Goal: Task Accomplishment & Management: Complete application form

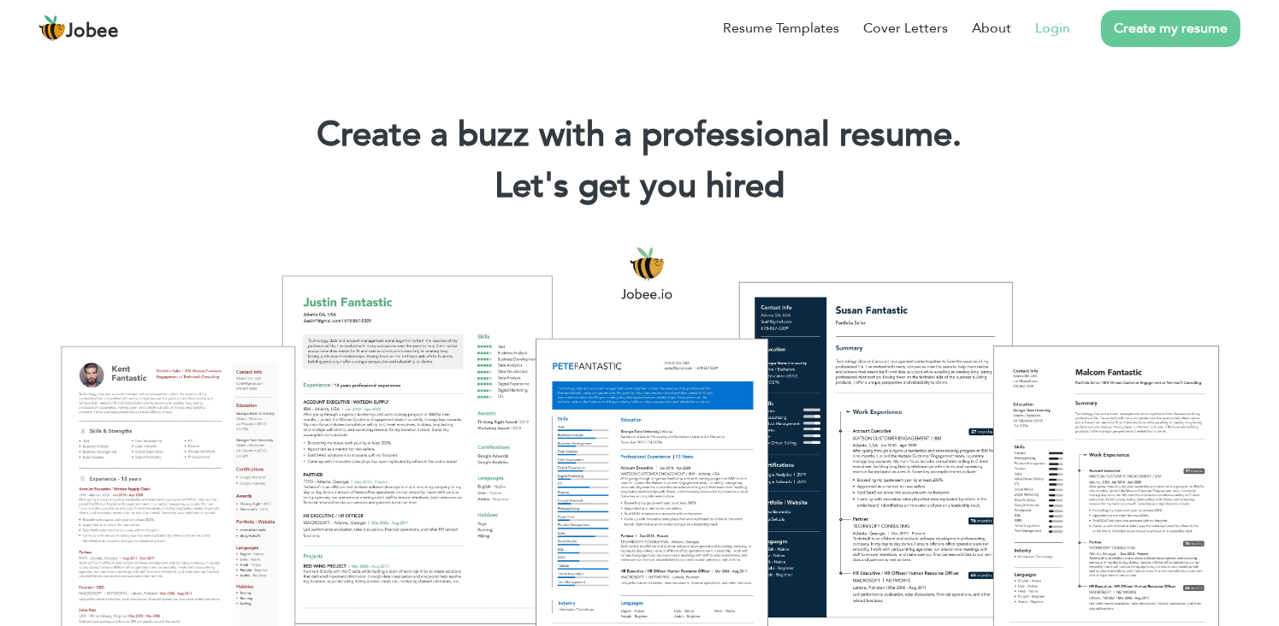
click at [1050, 23] on link "Login" at bounding box center [1052, 28] width 35 height 21
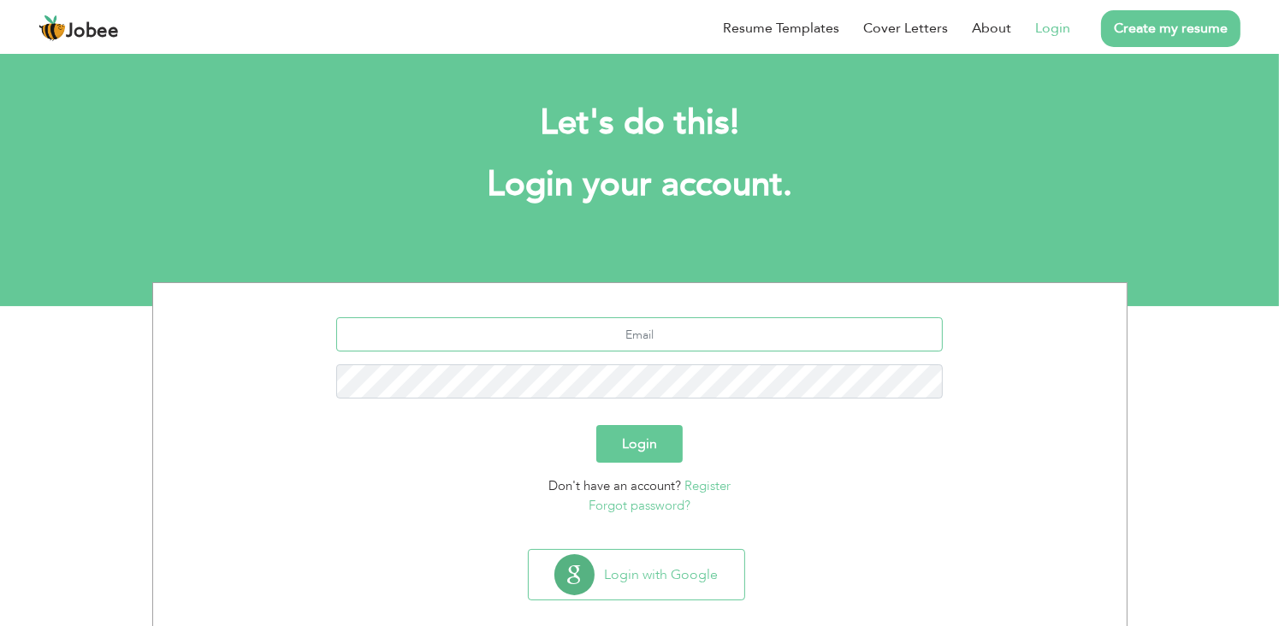
click at [633, 336] on input "text" at bounding box center [639, 334] width 607 height 34
type input "[EMAIL_ADDRESS][DOMAIN_NAME]"
click at [596, 425] on button "Login" at bounding box center [639, 444] width 86 height 38
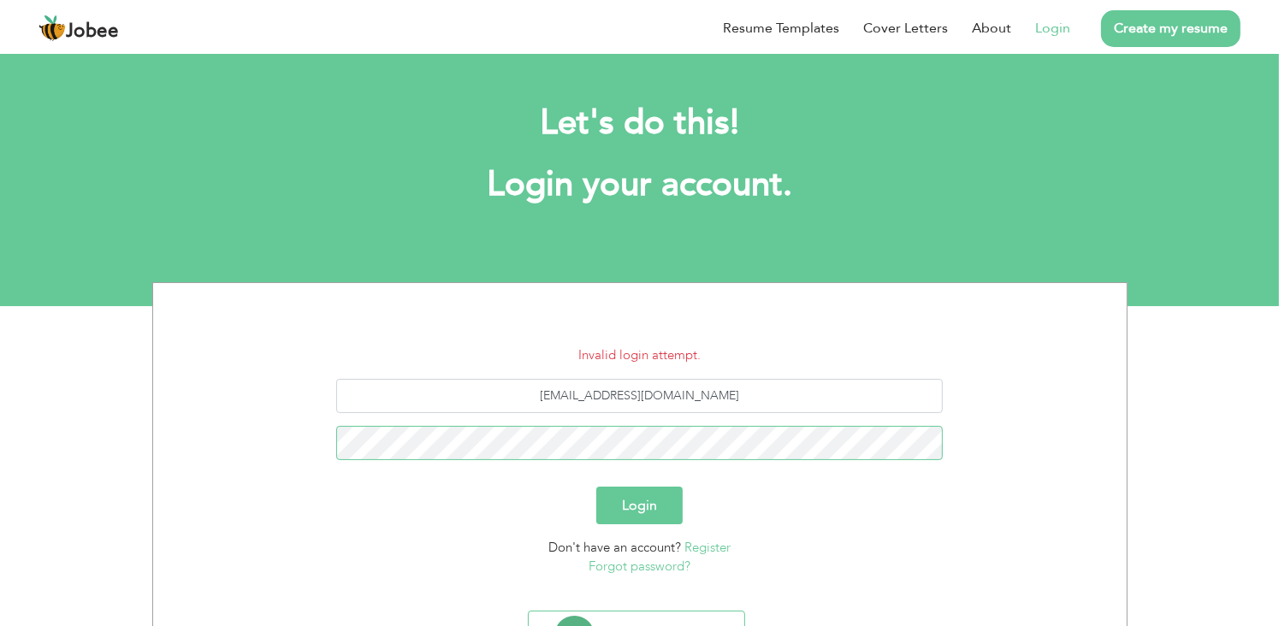
click at [596, 487] on button "Login" at bounding box center [639, 506] width 86 height 38
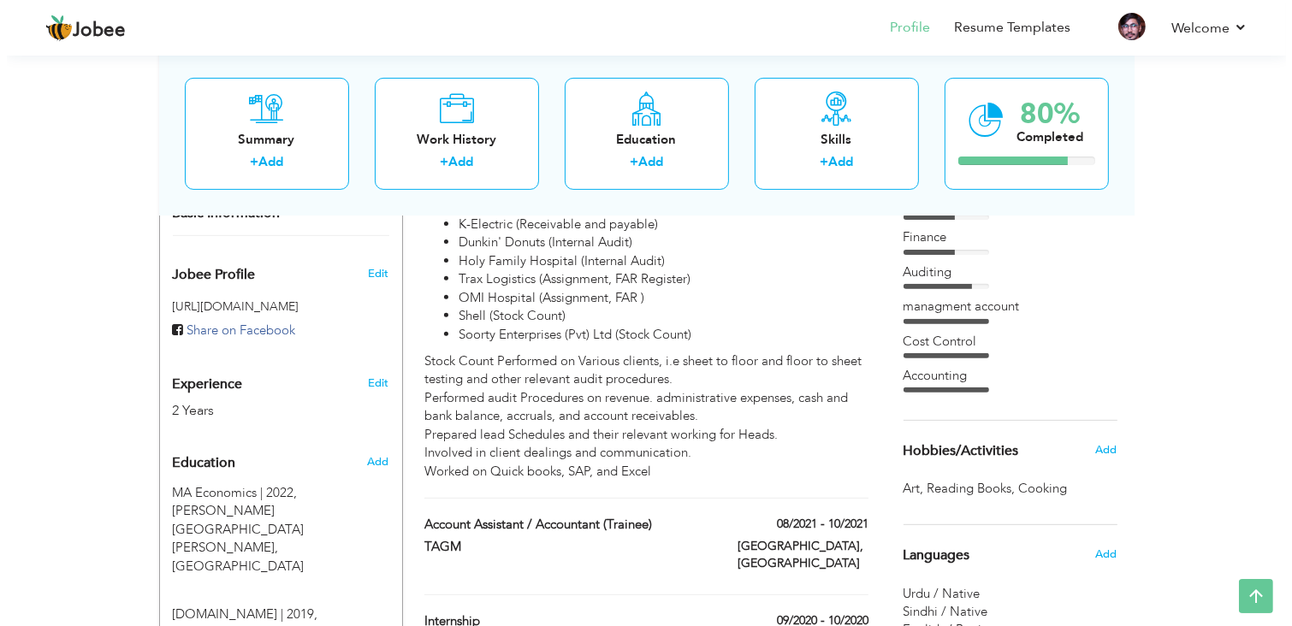
scroll to position [538, 0]
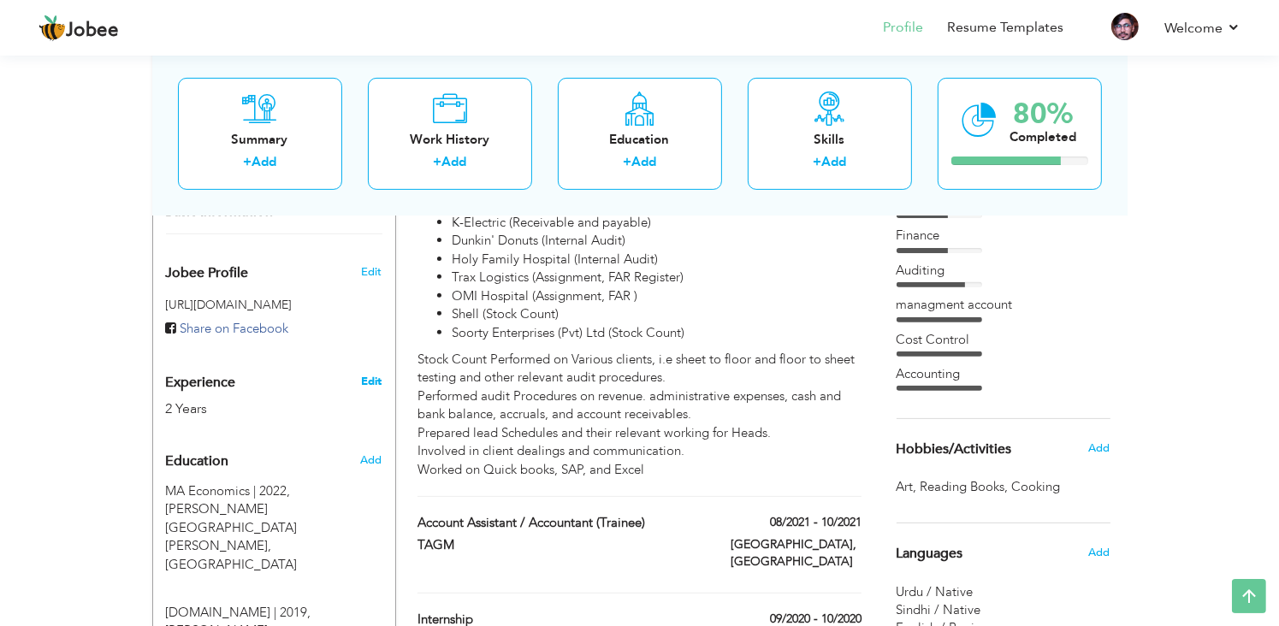
click at [374, 374] on link "Edit" at bounding box center [371, 381] width 21 height 15
type input "Abdul Aziz"
type input "Shaikh"
type input "03128550412"
select select "number:166"
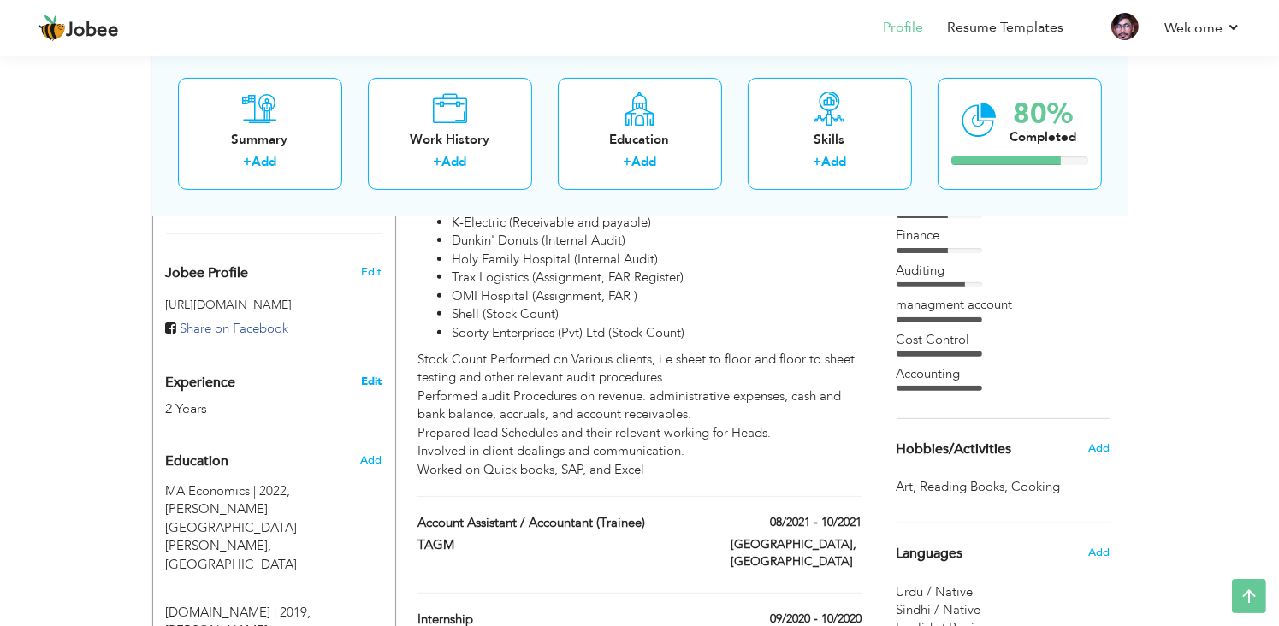
type input "[GEOGRAPHIC_DATA]"
select select "number:4"
type input "BDO Ebrahim & Co. Chartered Accountants"
type input "Account / Audit Trainee"
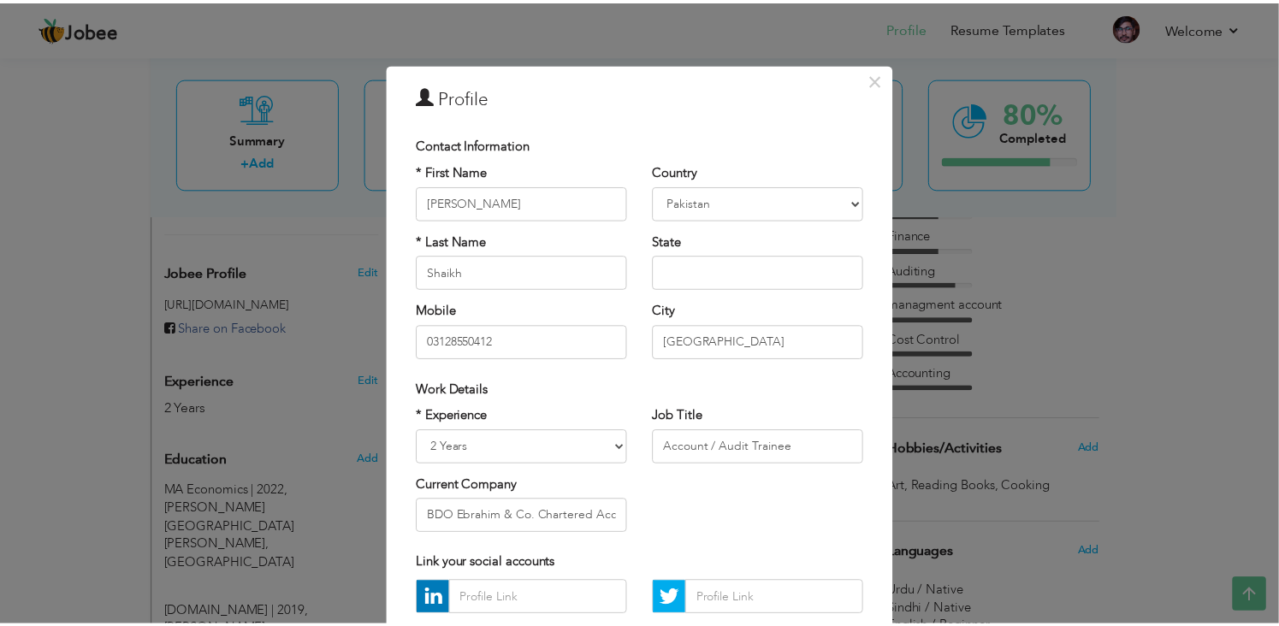
scroll to position [153, 0]
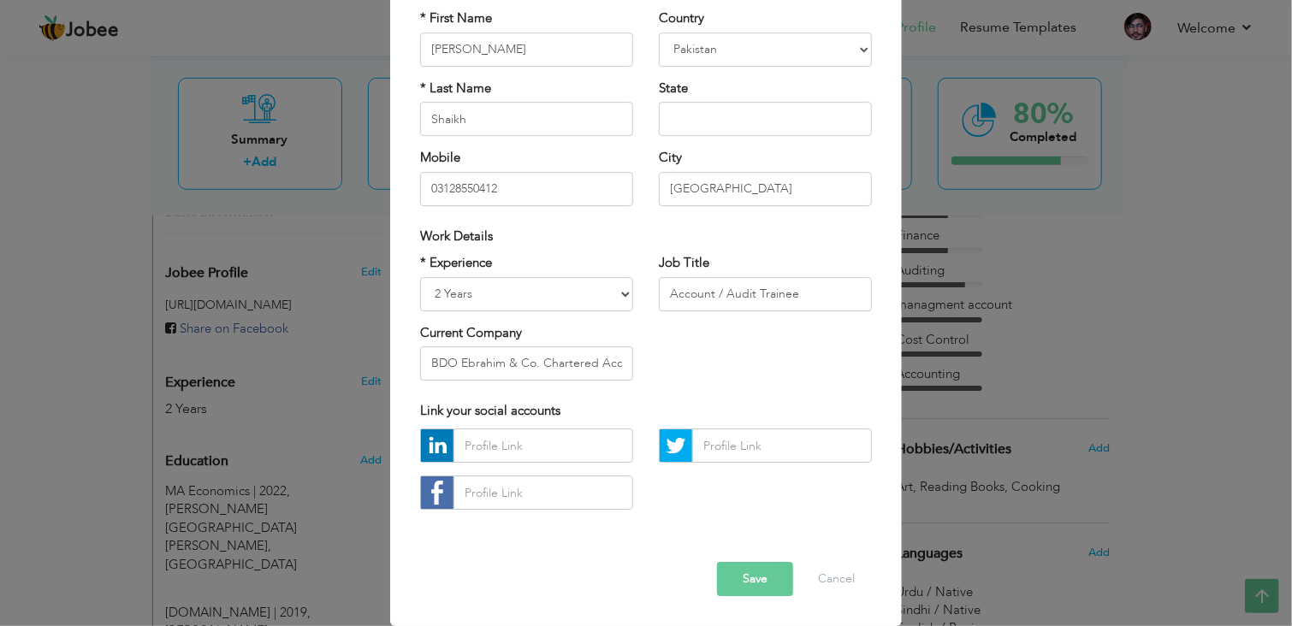
click at [760, 584] on button "Save" at bounding box center [755, 580] width 76 height 34
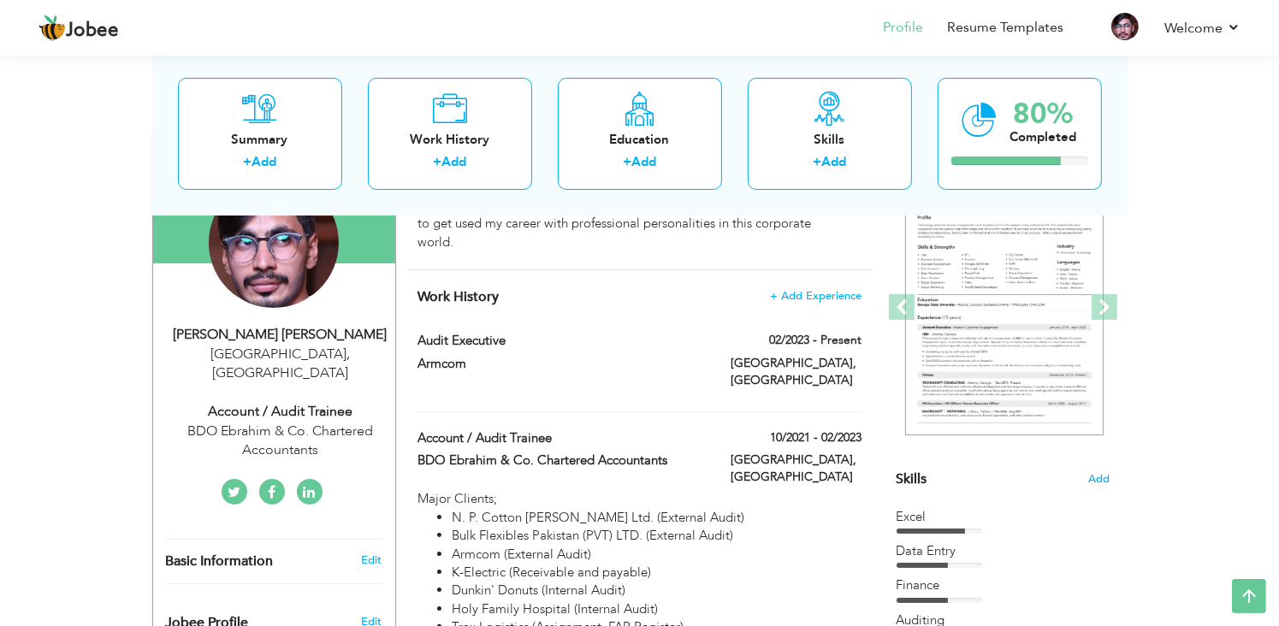
scroll to position [175, 0]
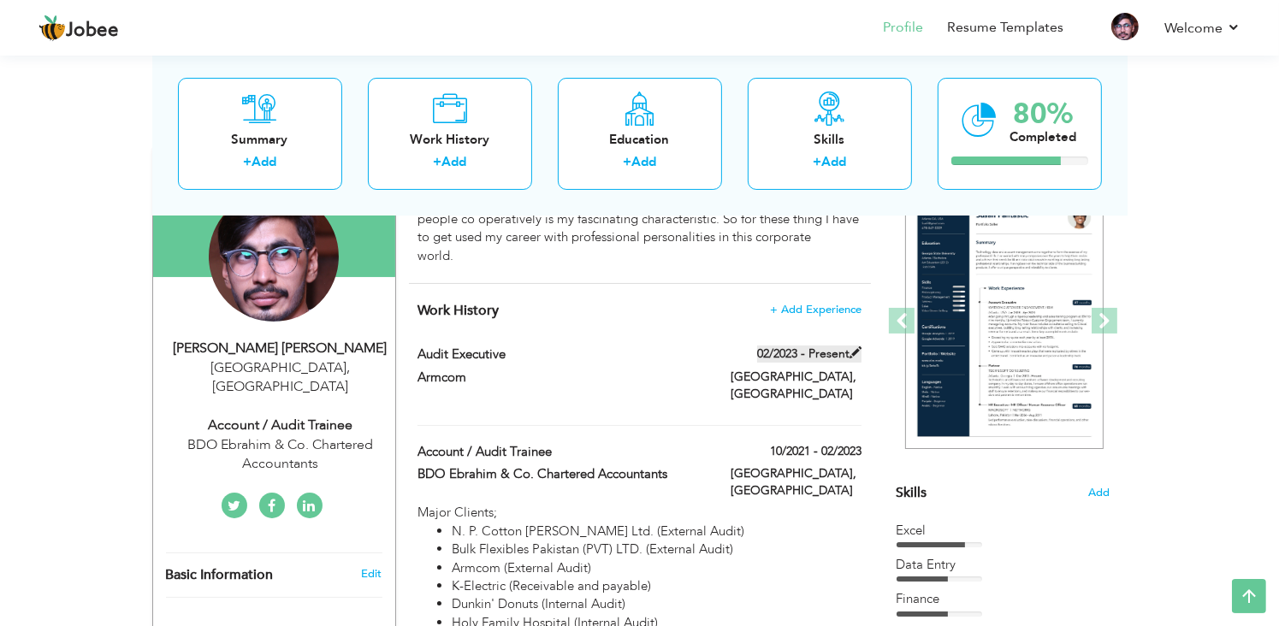
click at [851, 350] on span at bounding box center [856, 352] width 12 height 12
type input "Audit Executive"
type input "Armcom"
type input "02/2023"
type input "[GEOGRAPHIC_DATA]"
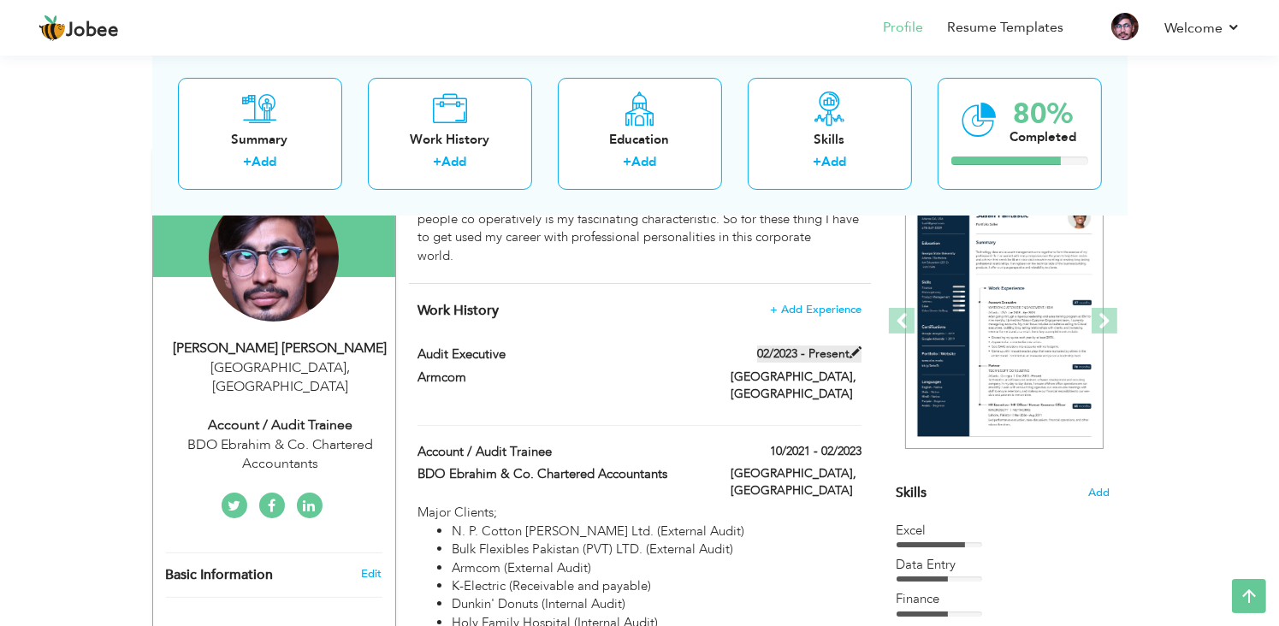
type input "[GEOGRAPHIC_DATA]"
checkbox input "true"
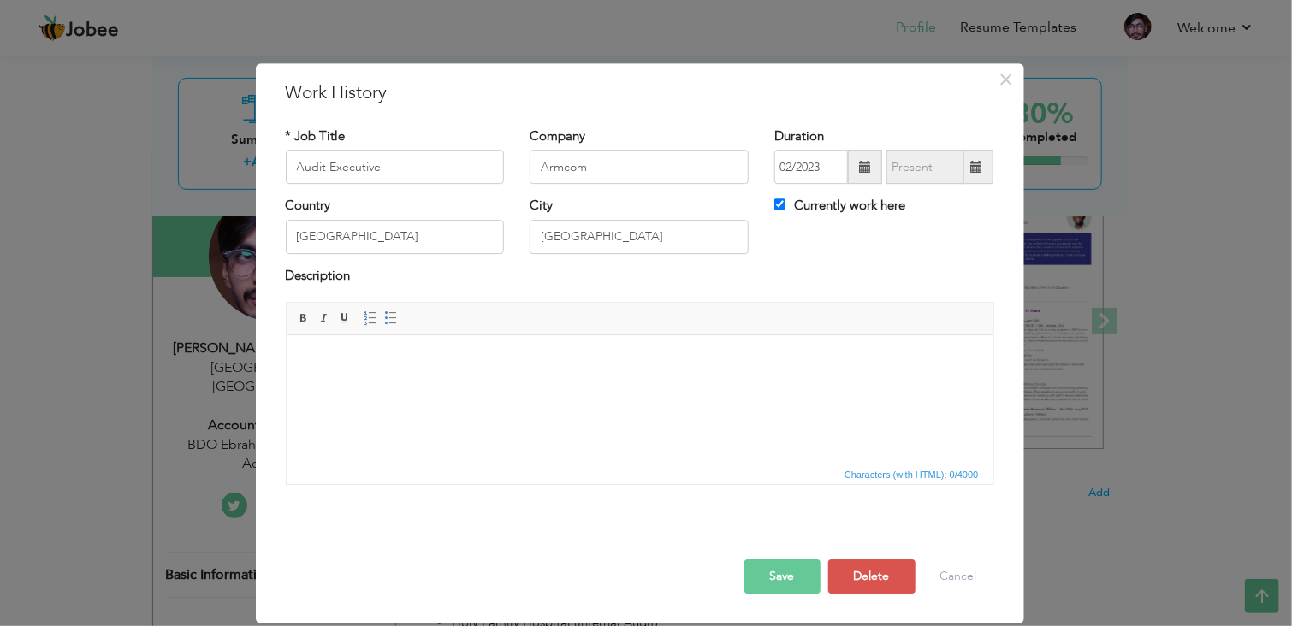
click at [980, 167] on span at bounding box center [976, 167] width 12 height 12
click at [792, 577] on button "Save" at bounding box center [782, 576] width 76 height 34
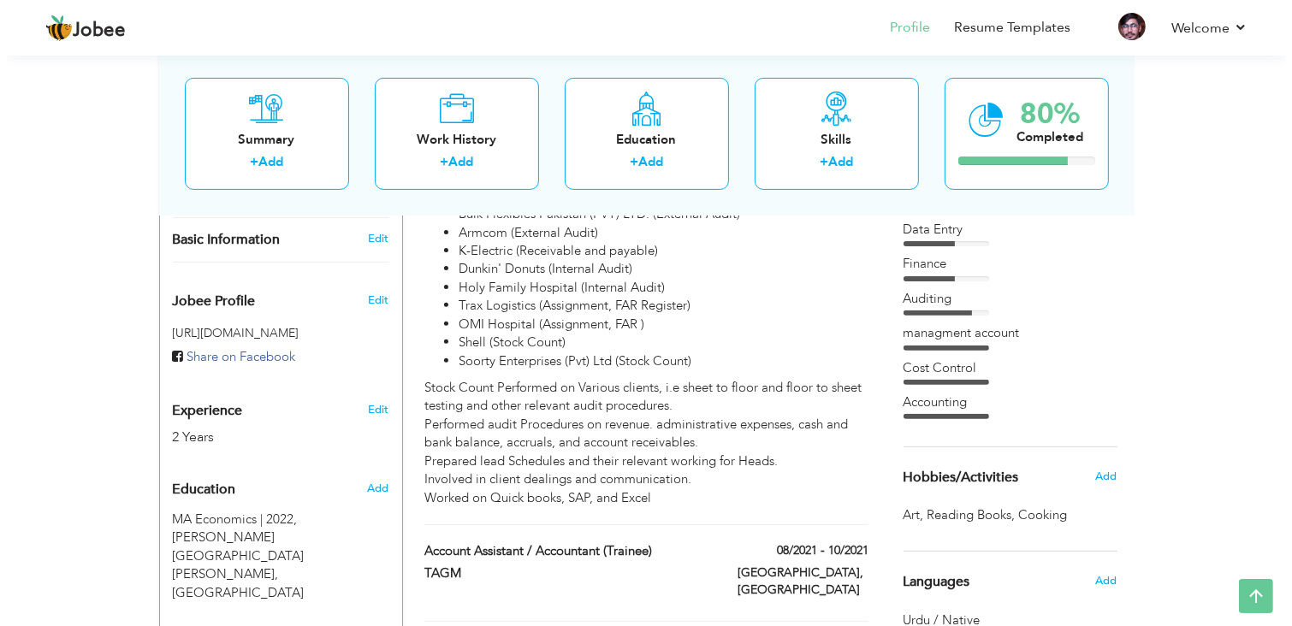
scroll to position [530, 0]
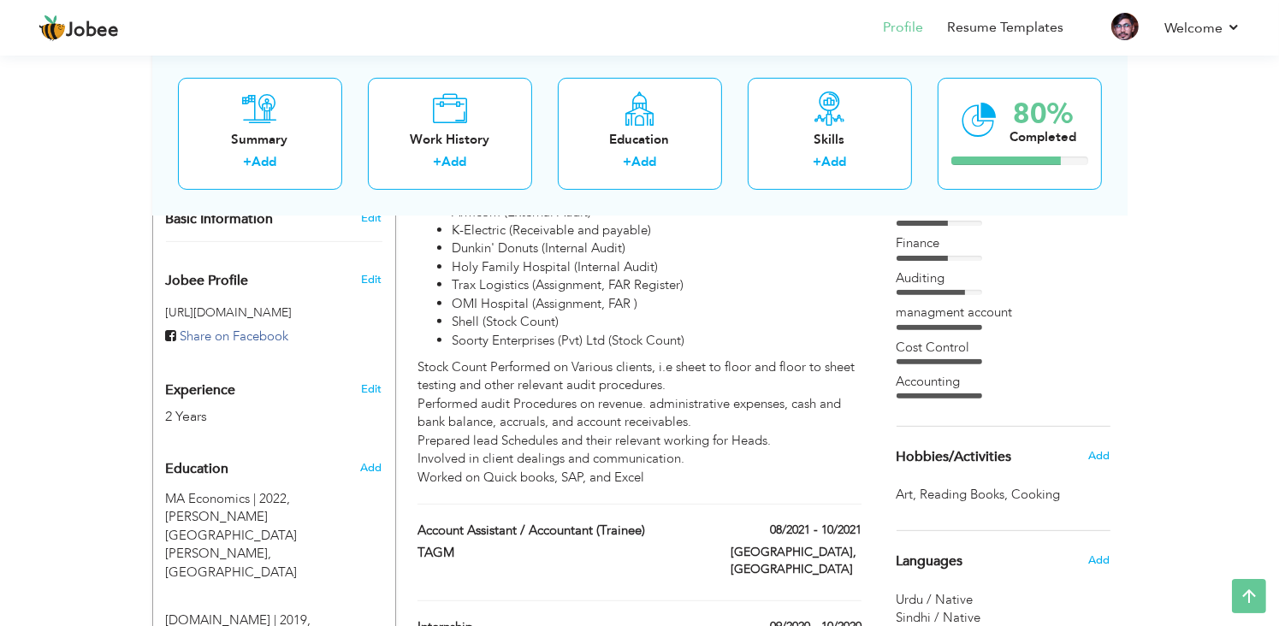
click at [223, 383] on span "Experience" at bounding box center [201, 390] width 70 height 15
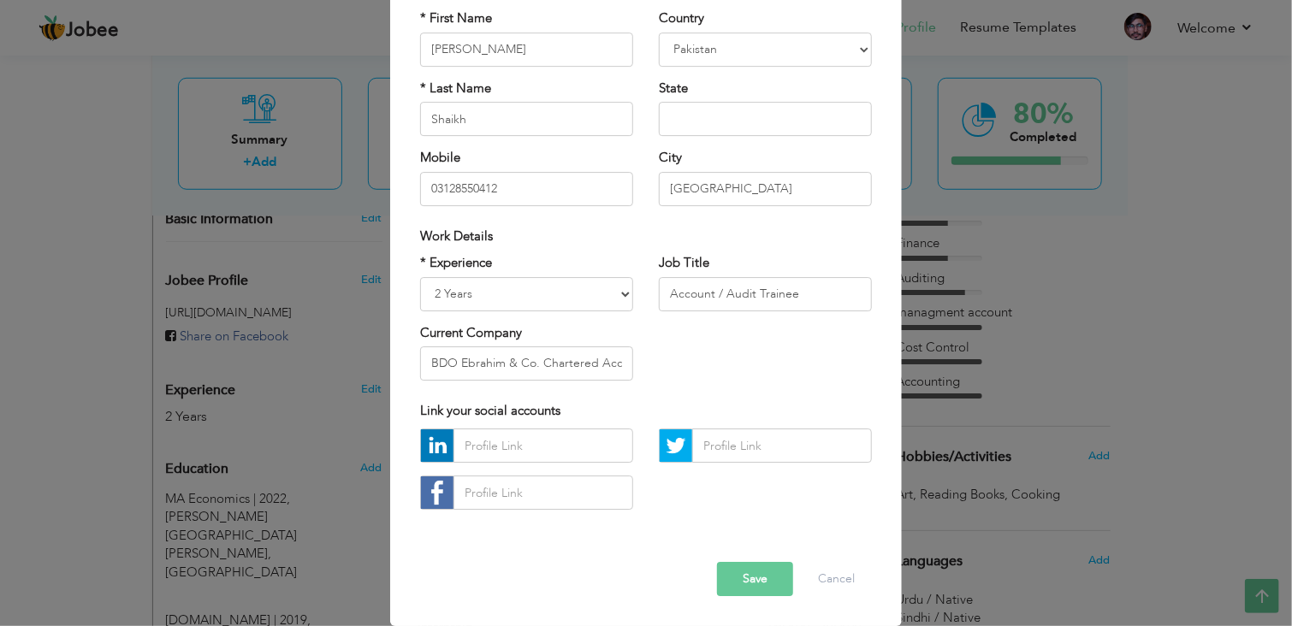
scroll to position [0, 0]
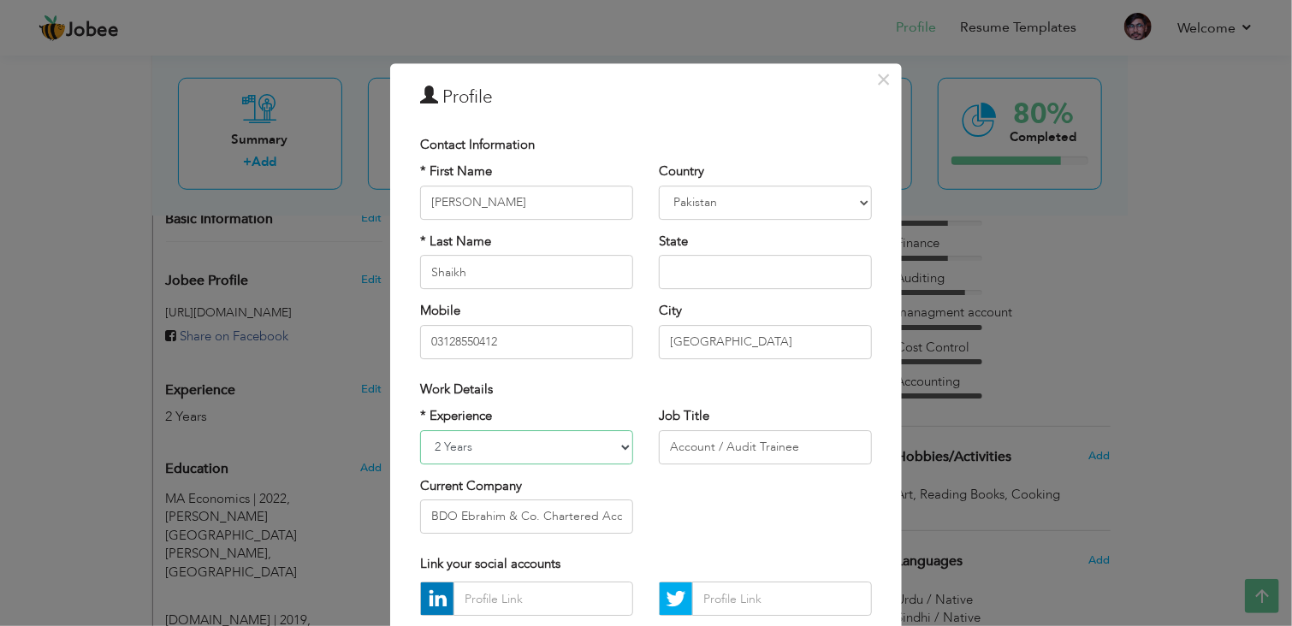
click at [606, 455] on select "Entry Level Less than 1 Year 1 Year 2 Years 3 Years 4 Years 5 Years 6 Years 7 Y…" at bounding box center [526, 447] width 213 height 34
click at [420, 430] on select "Entry Level Less than 1 Year 1 Year 2 Years 3 Years 4 Years 5 Years 6 Years 7 Y…" at bounding box center [526, 447] width 213 height 34
click at [607, 453] on select "Entry Level Less than 1 Year 1 Year 2 Years 3 Years 4 Years 5 Years 6 Years 7 Y…" at bounding box center [526, 447] width 213 height 34
select select "number:4"
click at [420, 430] on select "Entry Level Less than 1 Year 1 Year 2 Years 3 Years 4 Years 5 Years 6 Years 7 Y…" at bounding box center [526, 447] width 213 height 34
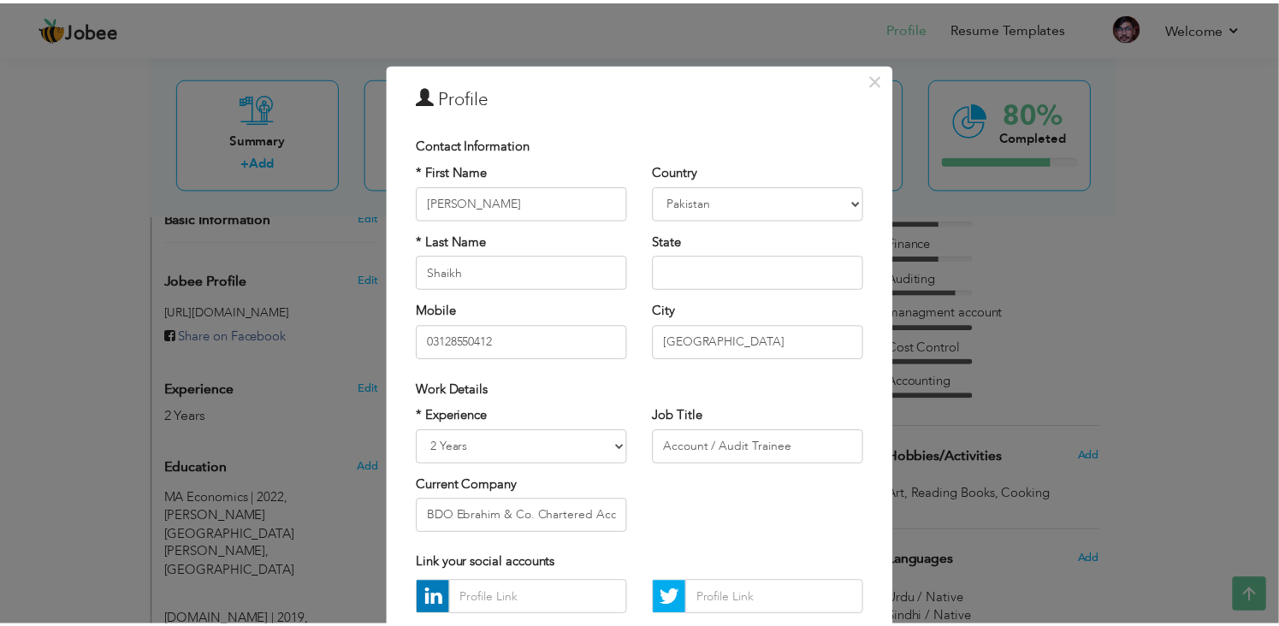
scroll to position [153, 0]
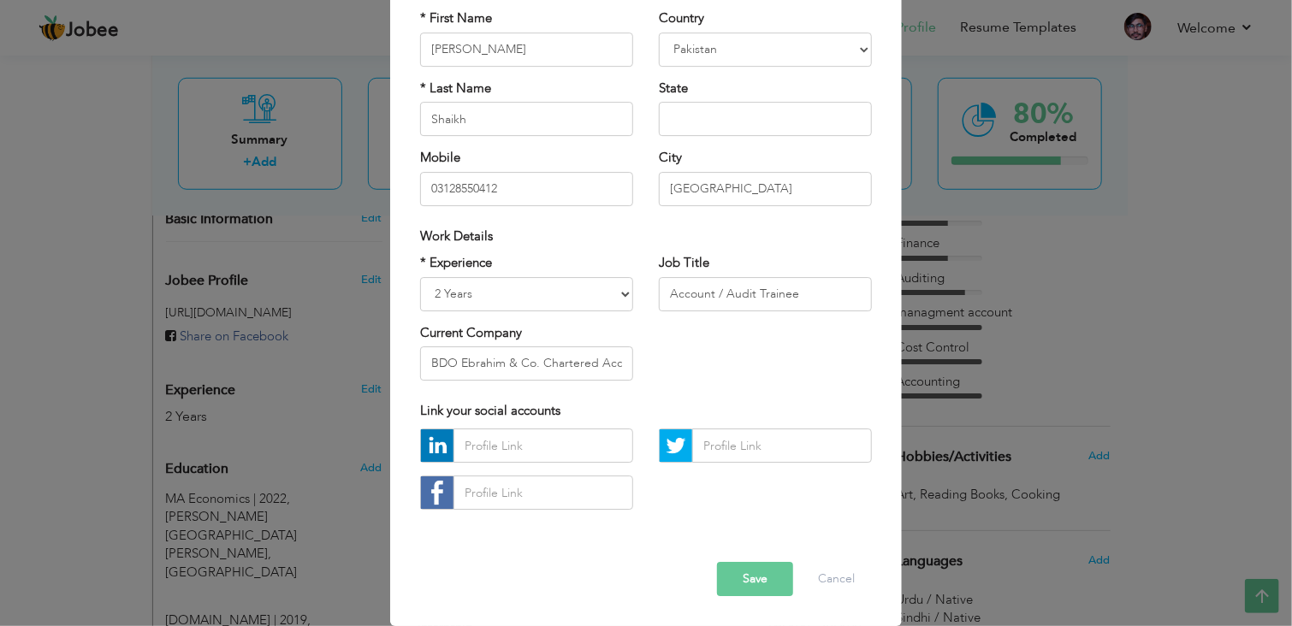
click at [736, 585] on button "Save" at bounding box center [755, 580] width 76 height 34
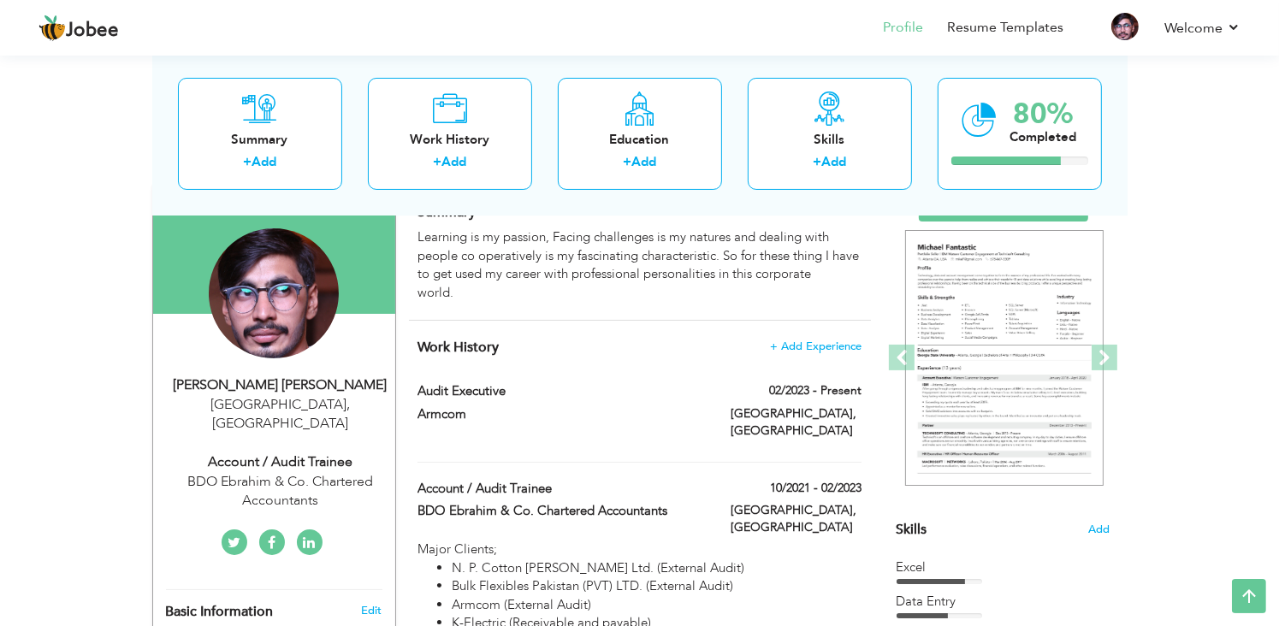
scroll to position [133, 0]
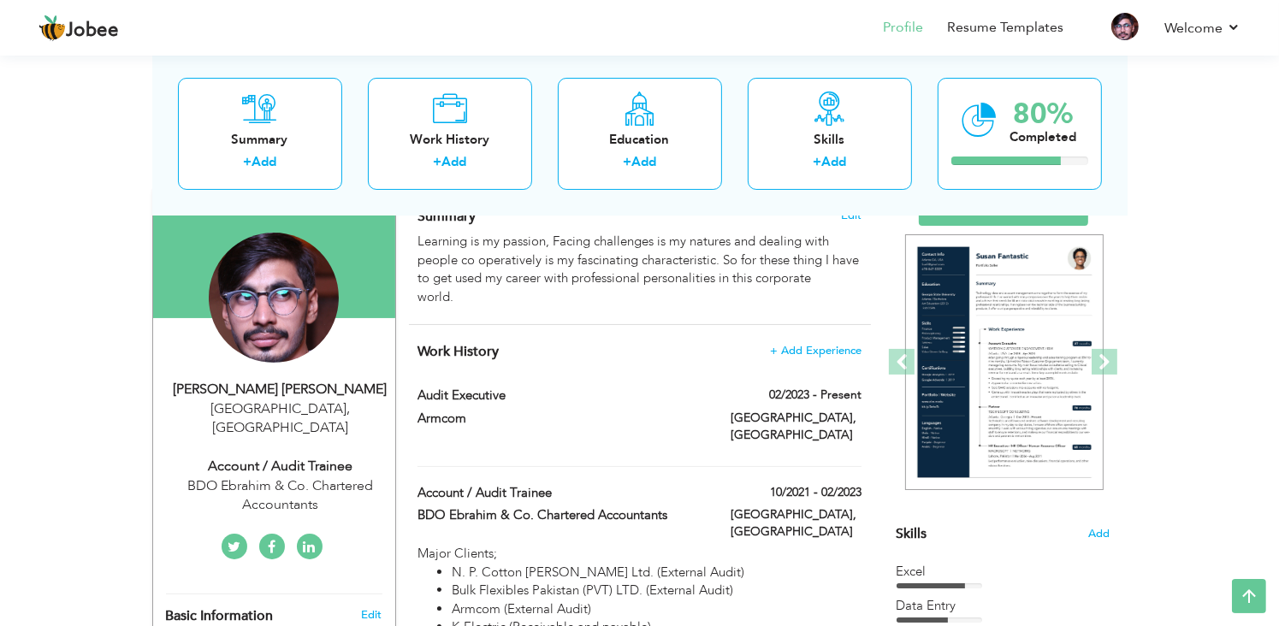
drag, startPoint x: 1242, startPoint y: 129, endPoint x: 1254, endPoint y: 92, distance: 39.5
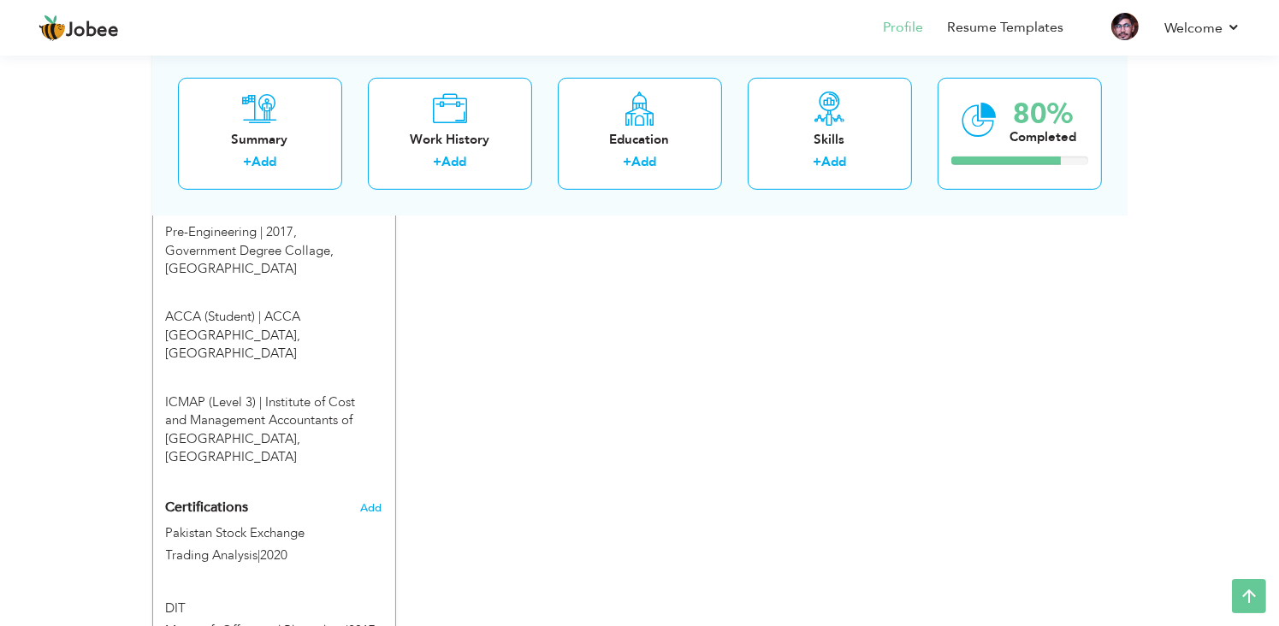
scroll to position [1069, 0]
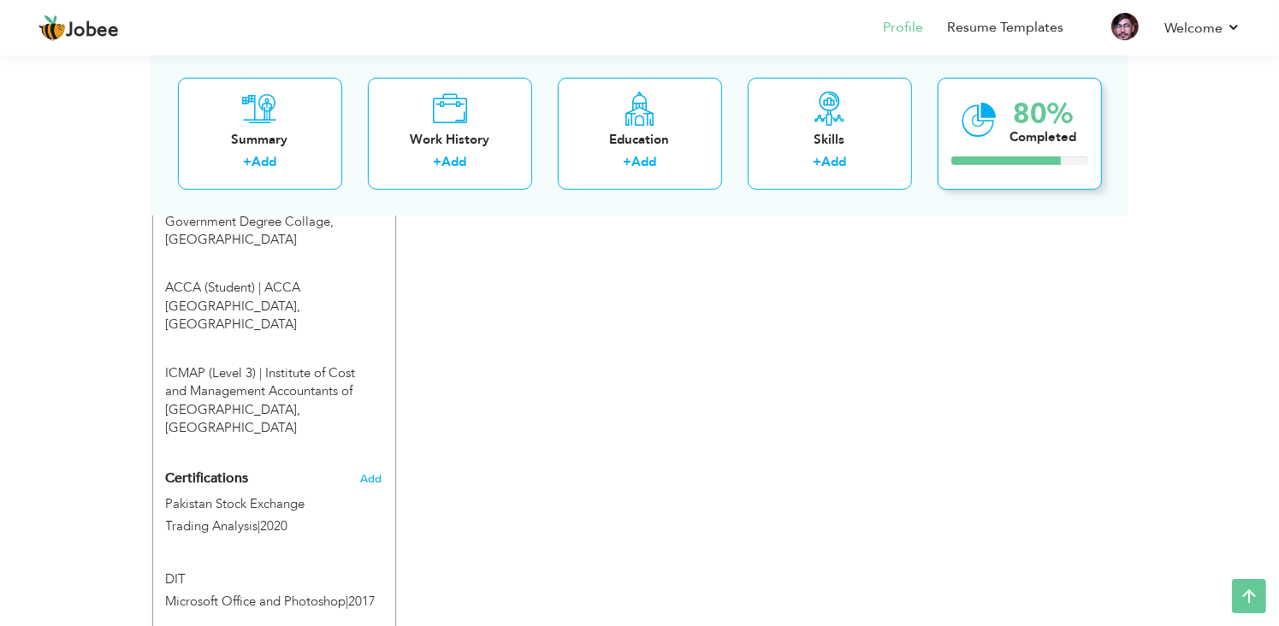
click at [1023, 129] on div "Completed" at bounding box center [1043, 136] width 67 height 18
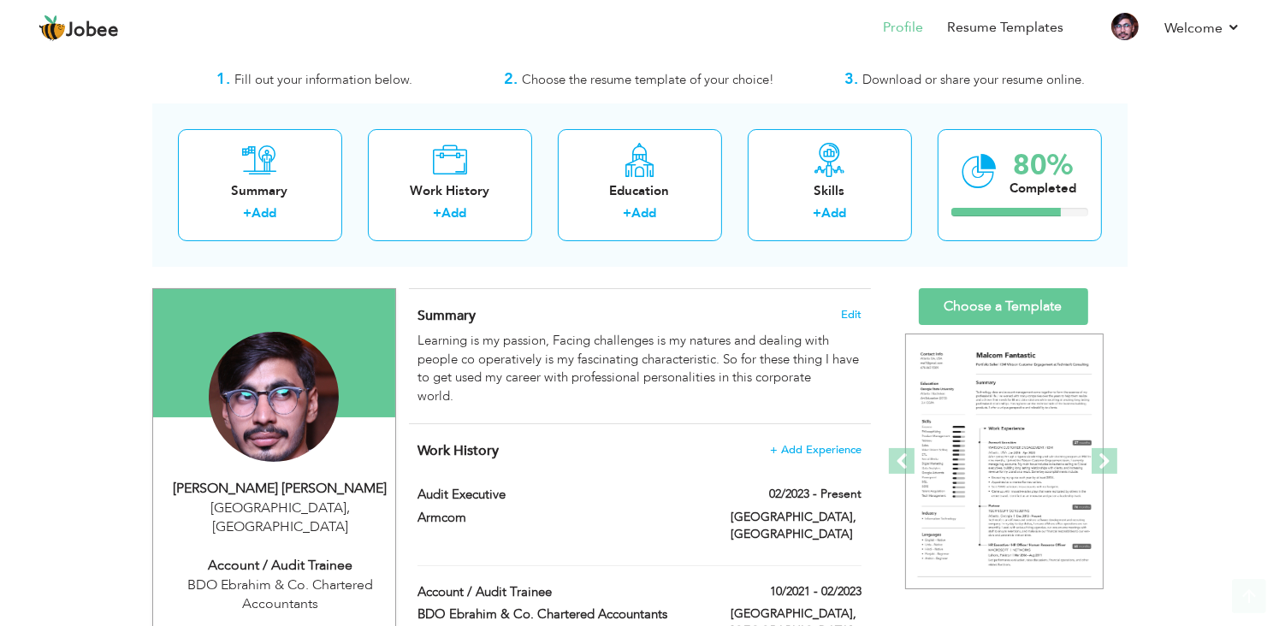
scroll to position [30, 0]
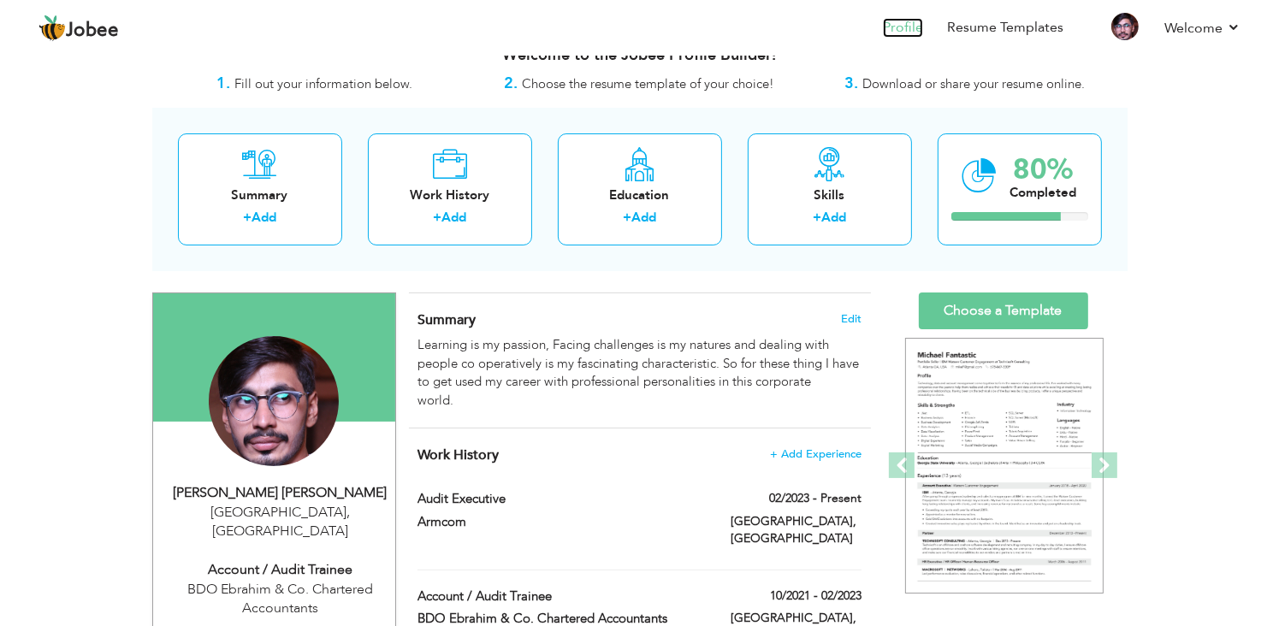
click at [902, 27] on link "Profile" at bounding box center [903, 28] width 40 height 20
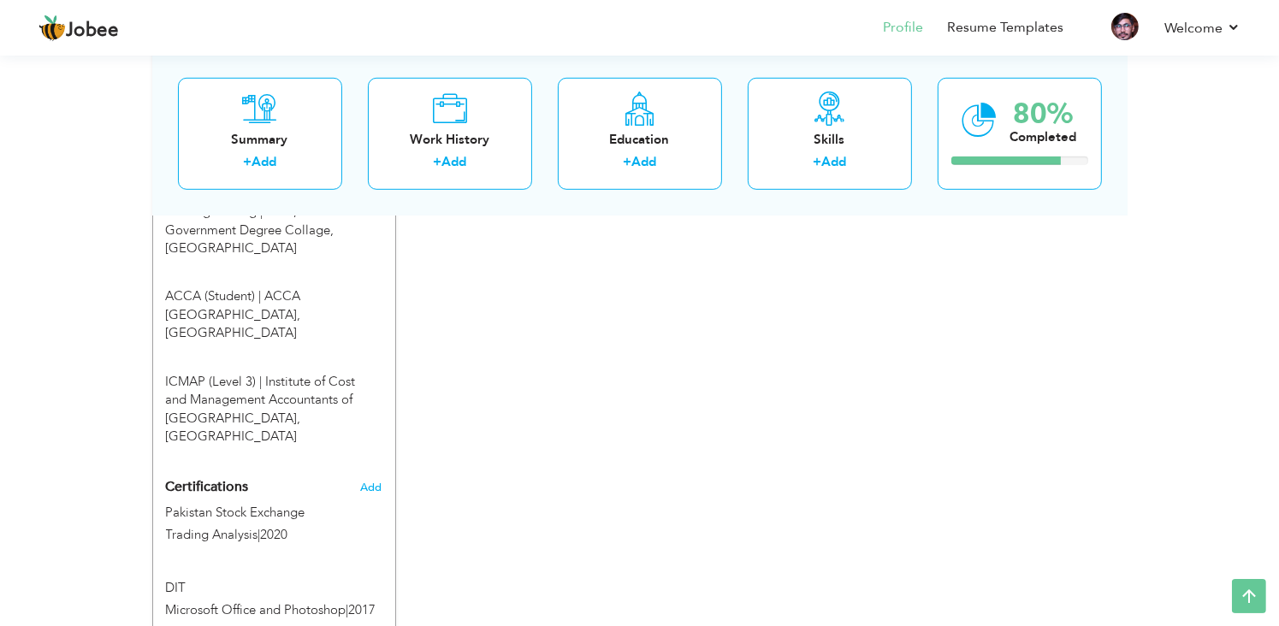
scroll to position [1069, 0]
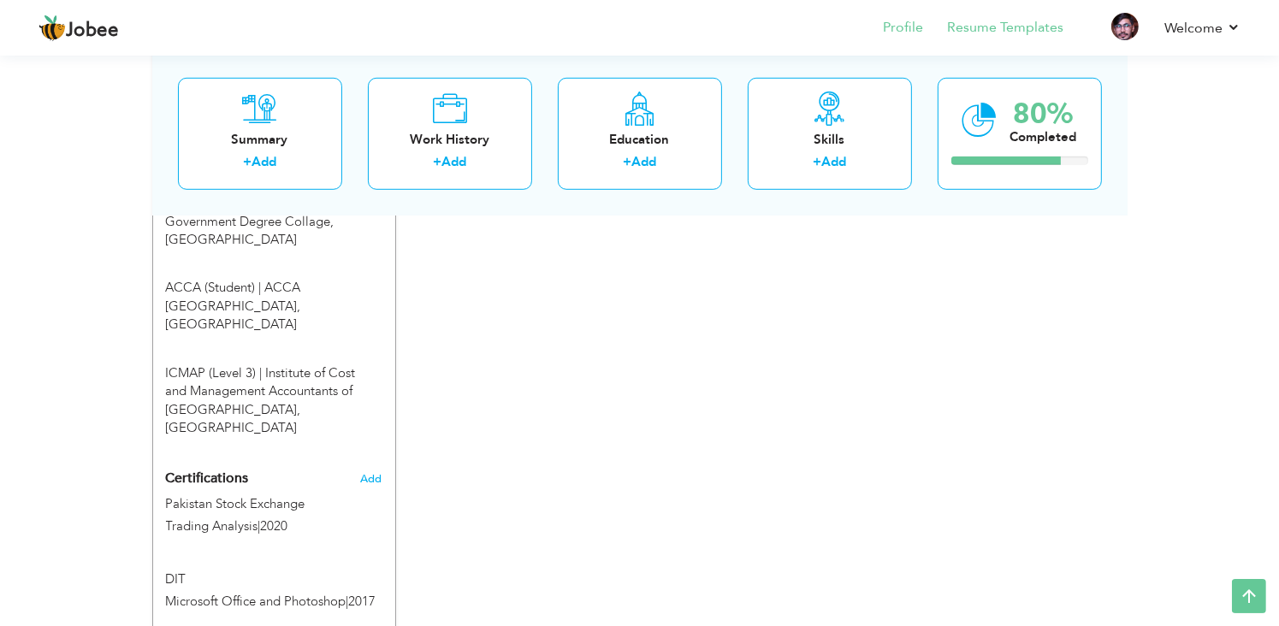
drag, startPoint x: 1001, startPoint y: 30, endPoint x: 1003, endPoint y: 44, distance: 13.8
click at [1003, 44] on li "Resume Templates" at bounding box center [993, 29] width 140 height 46
click at [1005, 27] on link "Resume Templates" at bounding box center [1005, 28] width 116 height 20
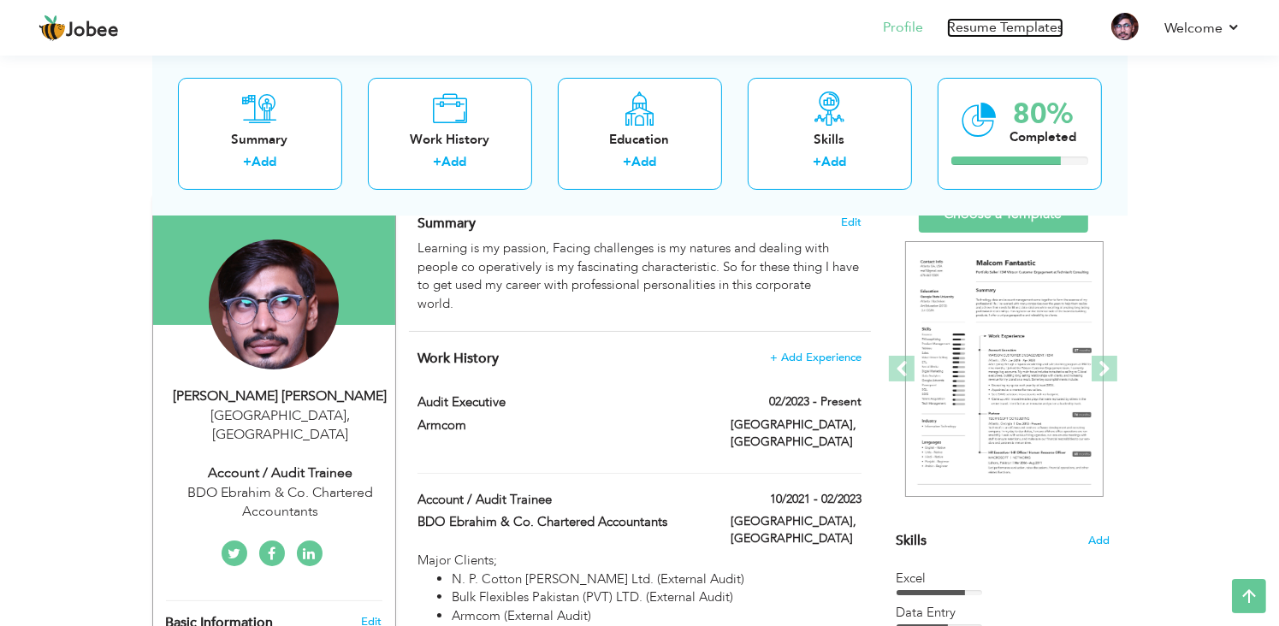
scroll to position [105, 0]
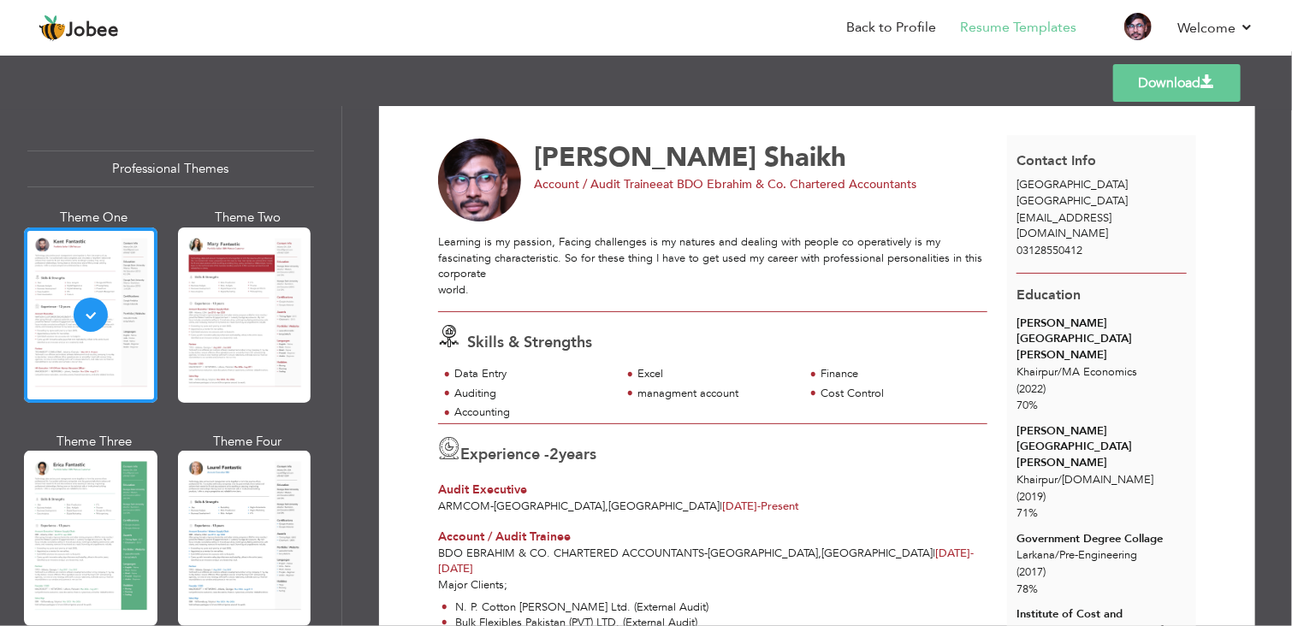
scroll to position [20, 0]
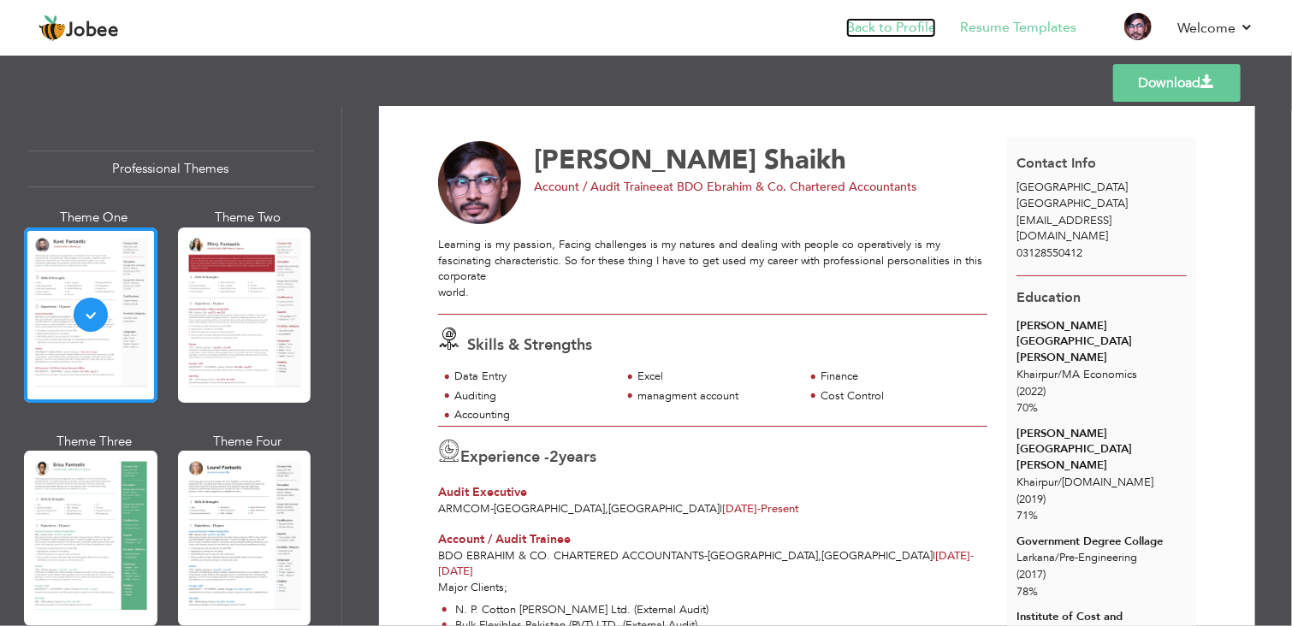
click at [895, 22] on link "Back to Profile" at bounding box center [891, 28] width 90 height 20
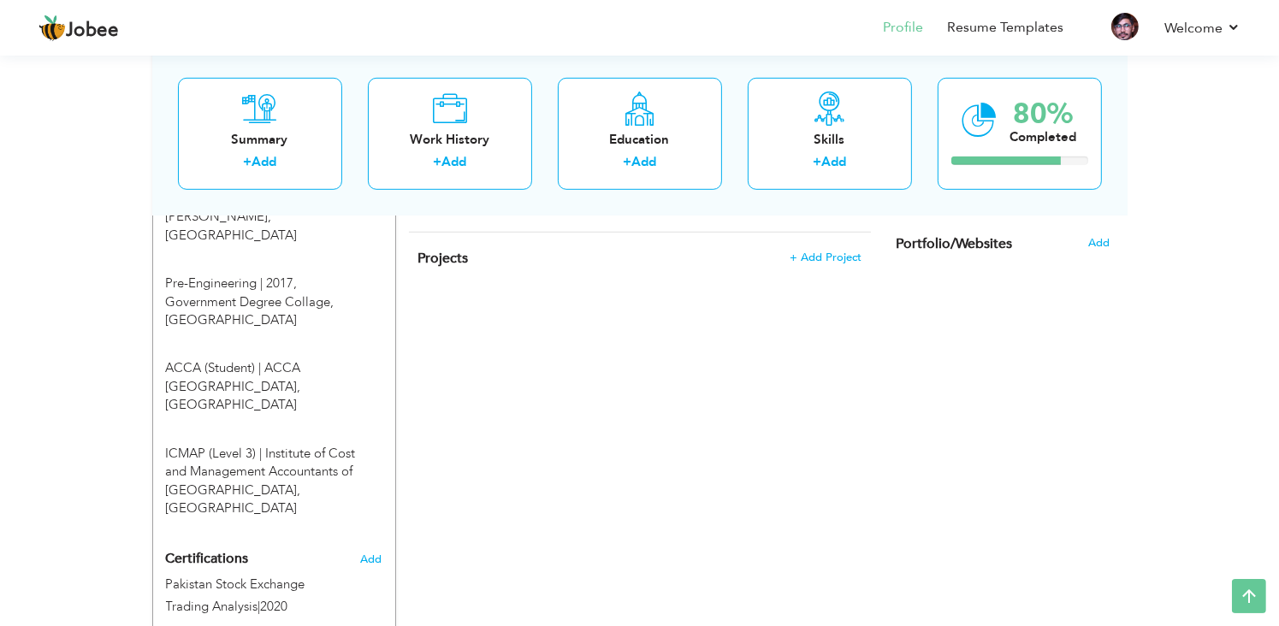
scroll to position [1069, 0]
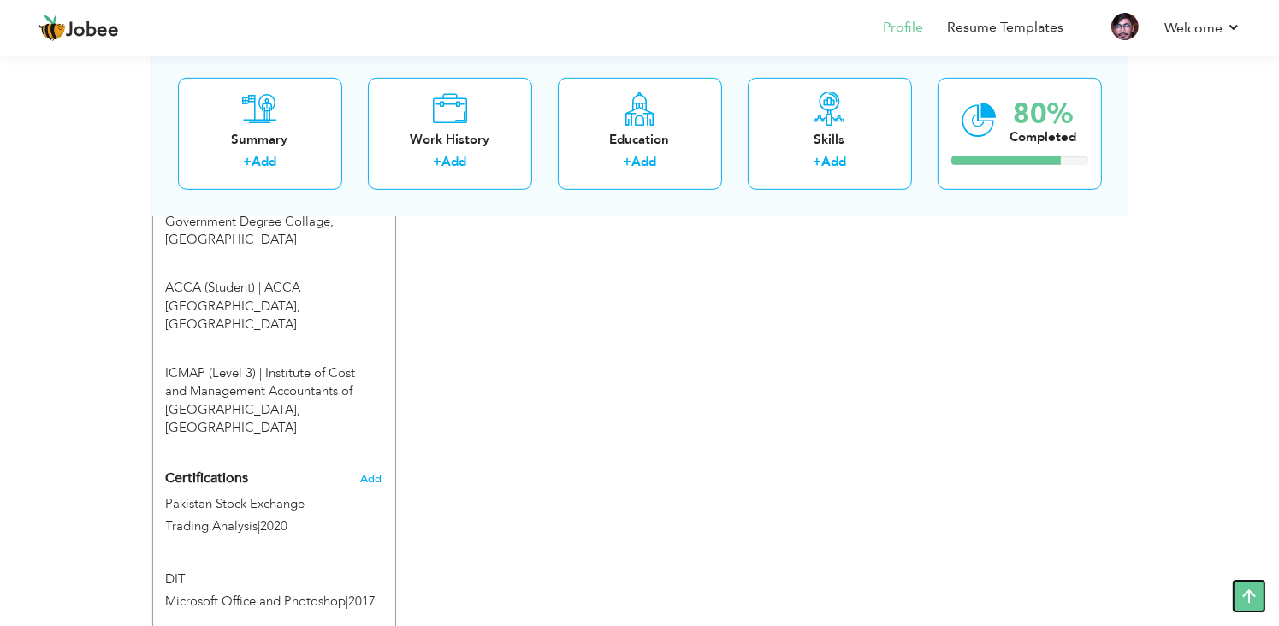
click at [1252, 597] on icon at bounding box center [1249, 596] width 34 height 34
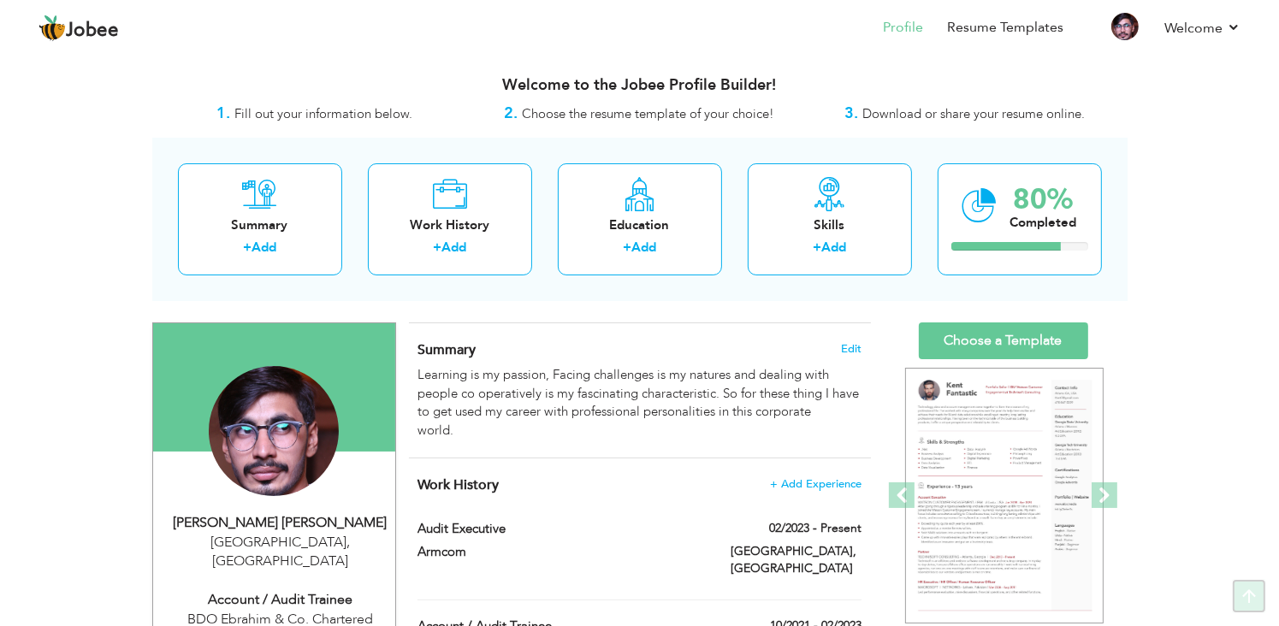
scroll to position [0, 0]
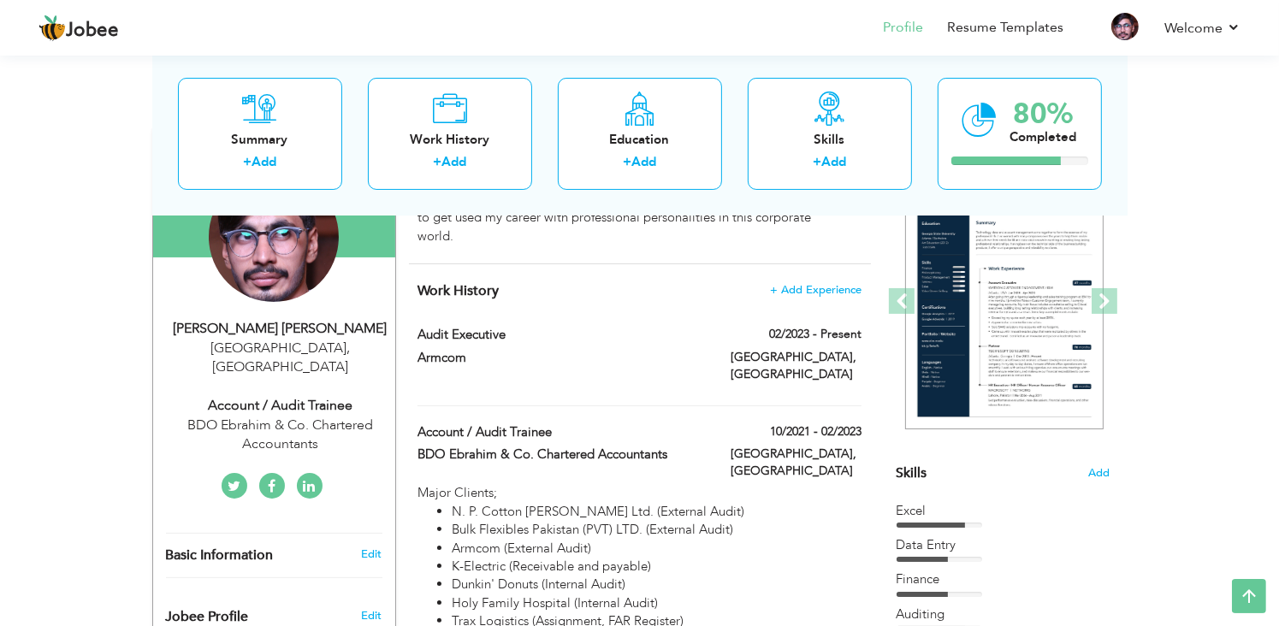
scroll to position [196, 0]
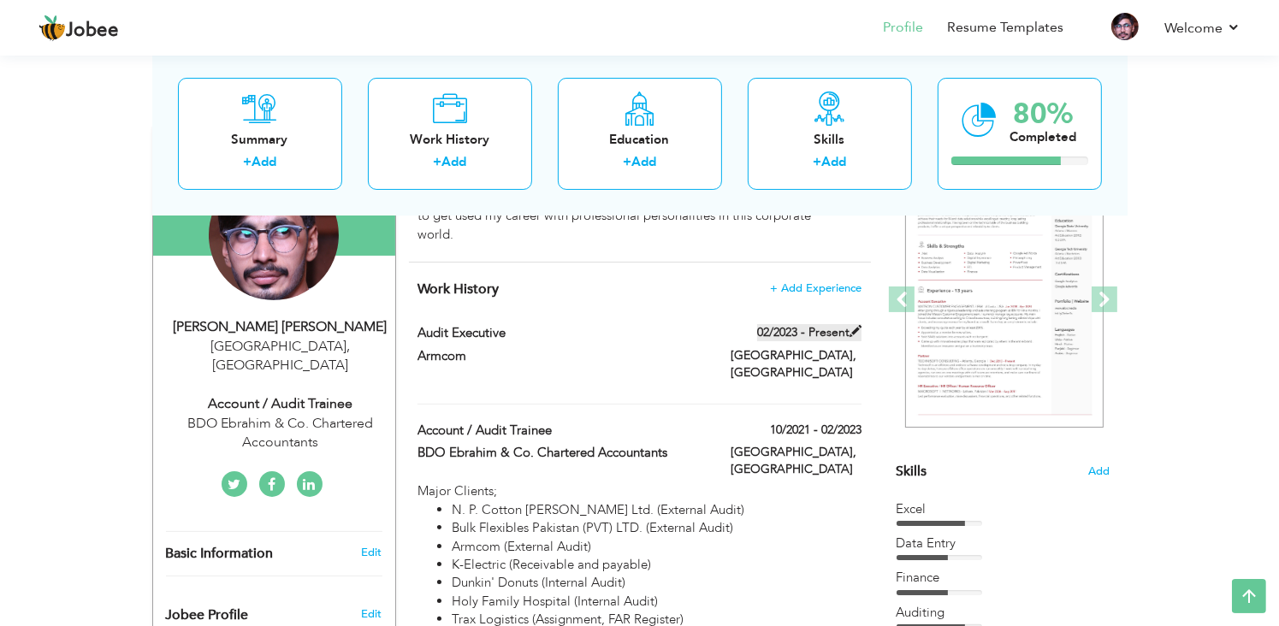
click at [856, 329] on span at bounding box center [856, 331] width 12 height 12
type input "Audit Executive"
type input "Armcom"
type input "02/2023"
type input "[GEOGRAPHIC_DATA]"
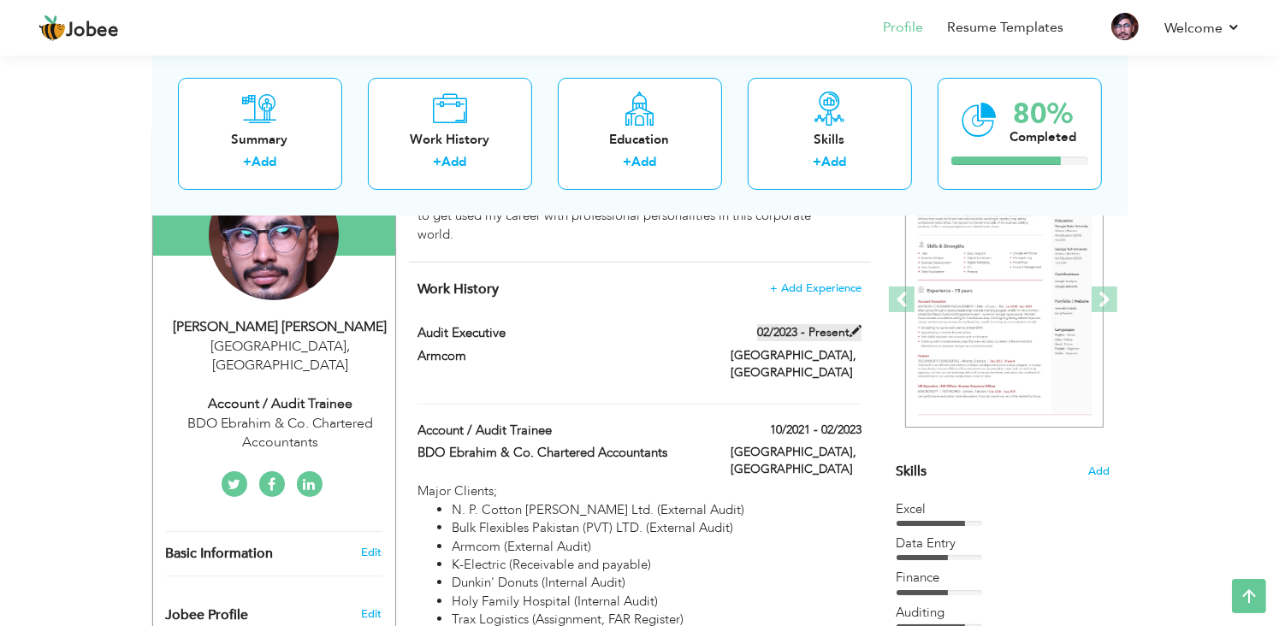
type input "[GEOGRAPHIC_DATA]"
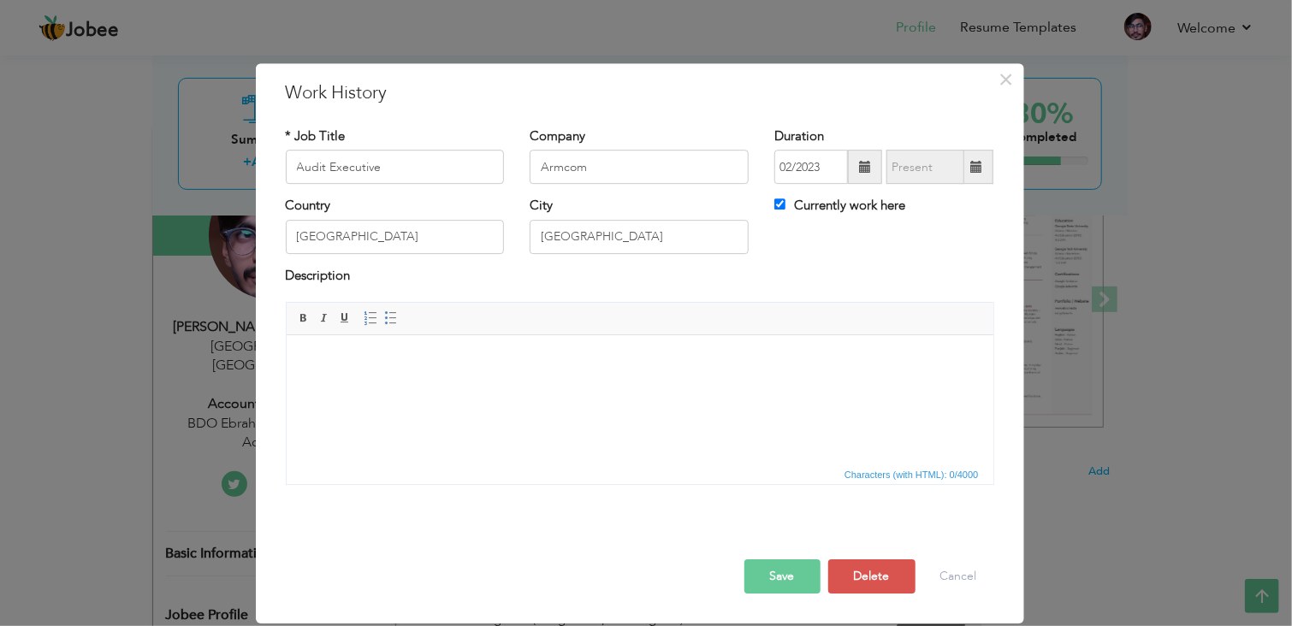
click at [979, 169] on span at bounding box center [976, 167] width 12 height 12
click at [971, 165] on span at bounding box center [976, 167] width 12 height 12
click at [780, 199] on input "Currently work here" at bounding box center [779, 204] width 11 height 11
checkbox input "true"
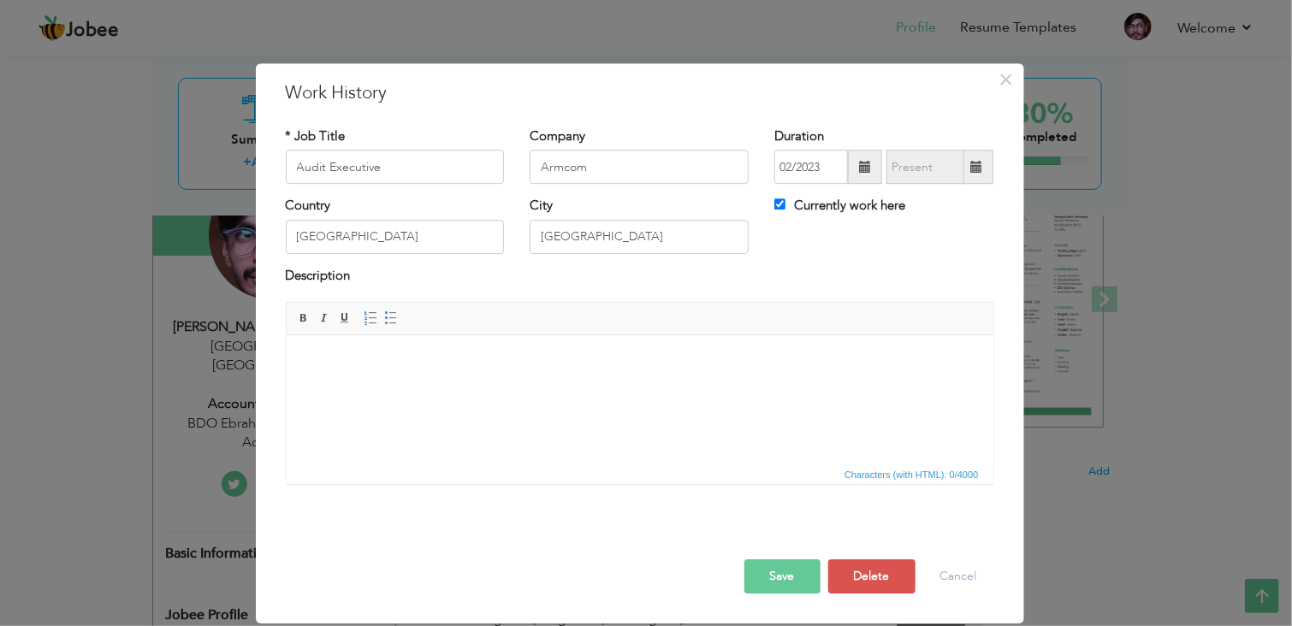
click at [779, 574] on button "Save" at bounding box center [782, 576] width 76 height 34
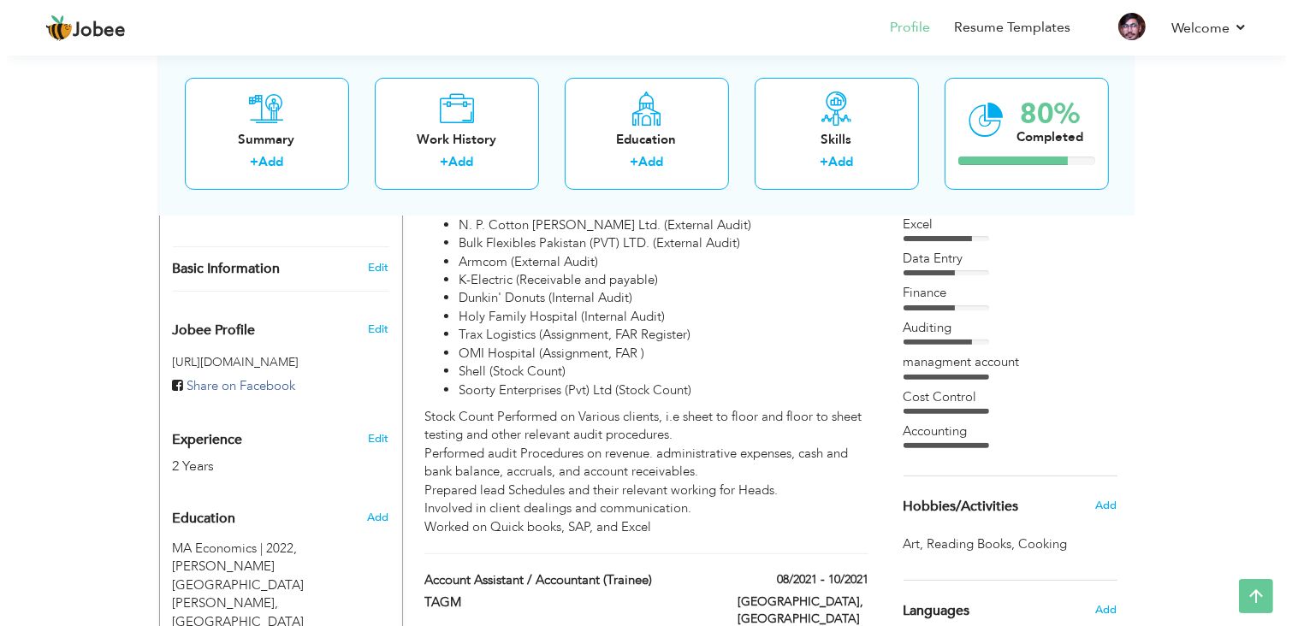
scroll to position [473, 0]
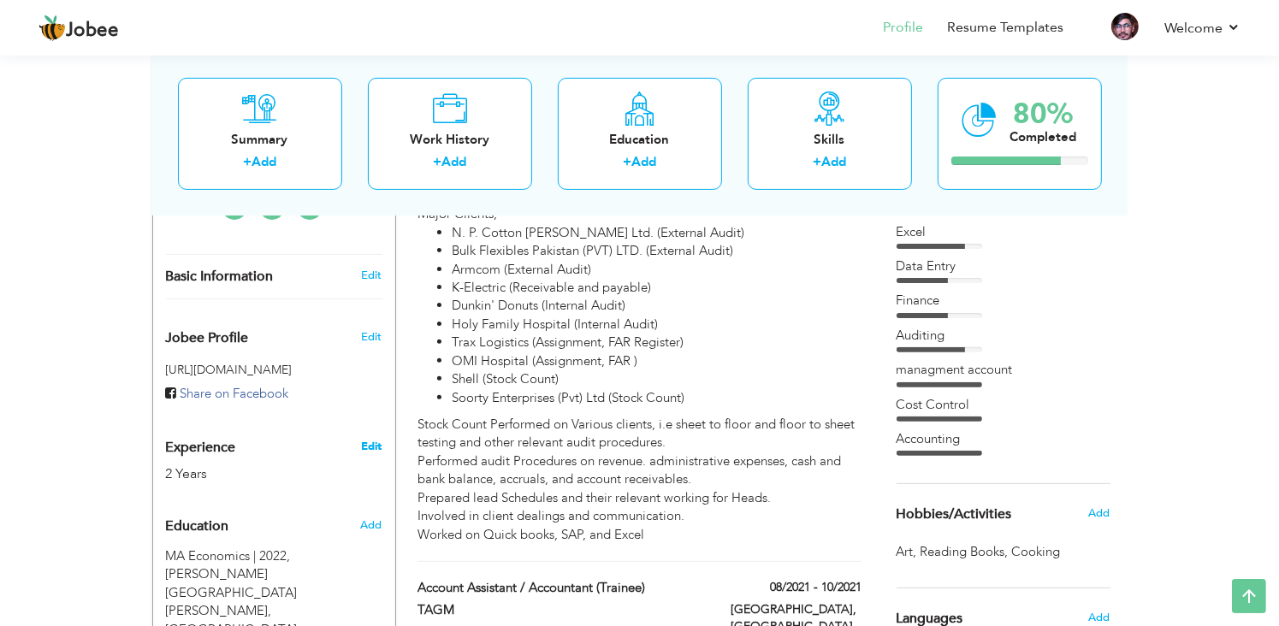
click at [374, 439] on link "Edit" at bounding box center [371, 446] width 21 height 15
type input "[PERSON_NAME]"
type input "Shaikh"
type input "03128550412"
select select "number:166"
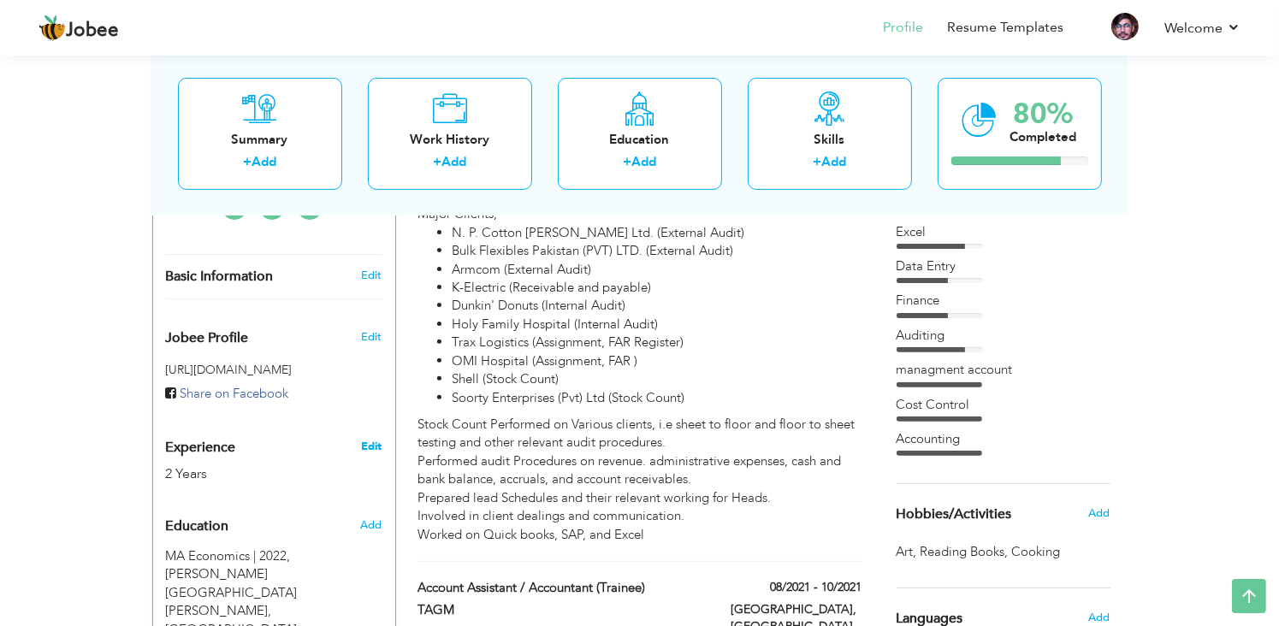
type input "[GEOGRAPHIC_DATA]"
select select "number:4"
type input "BDO Ebrahim & Co. Chartered Accountants"
type input "Account / Audit Trainee"
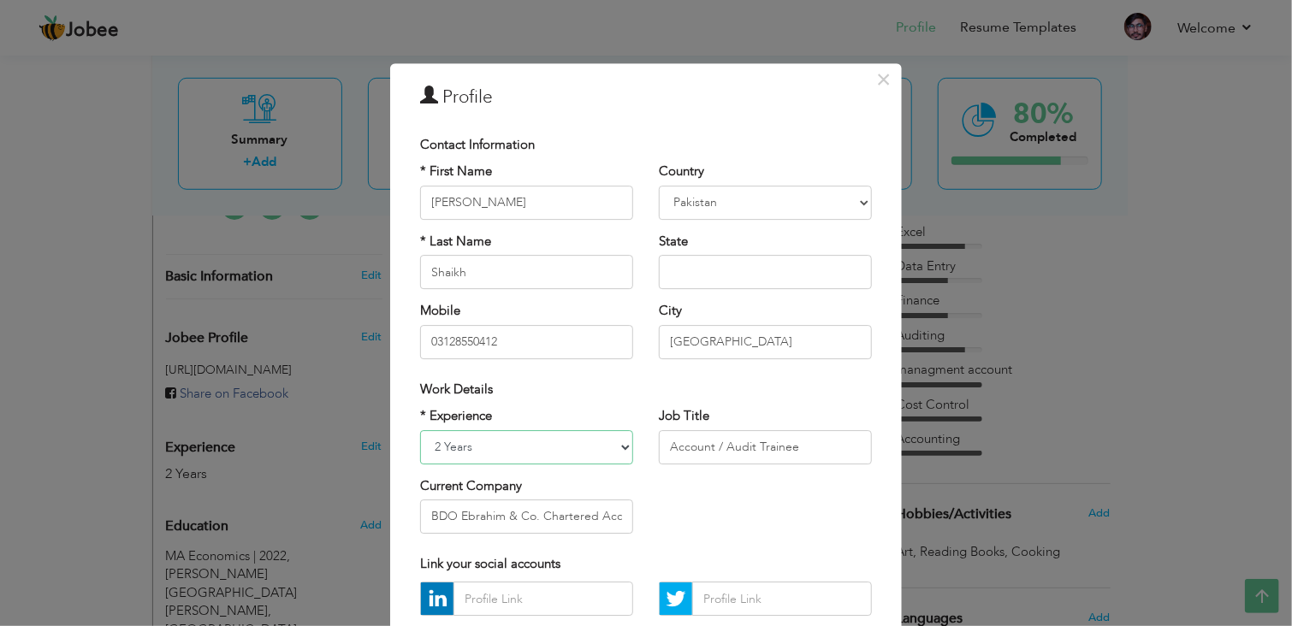
click at [618, 450] on select "Entry Level Less than 1 Year 1 Year 2 Years 3 Years 4 Years 5 Years 6 Years 7 Y…" at bounding box center [526, 447] width 213 height 34
select select "number:5"
click at [420, 430] on select "Entry Level Less than 1 Year 1 Year 2 Years 3 Years 4 Years 5 Years 6 Years 7 Y…" at bounding box center [526, 447] width 213 height 34
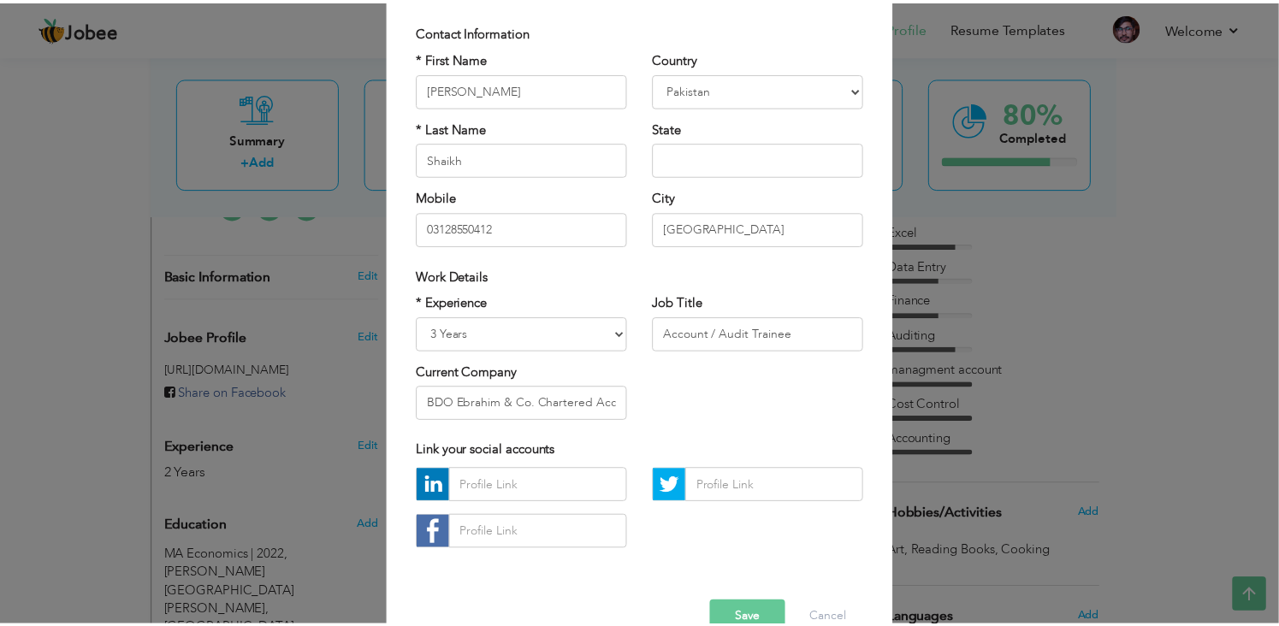
scroll to position [153, 0]
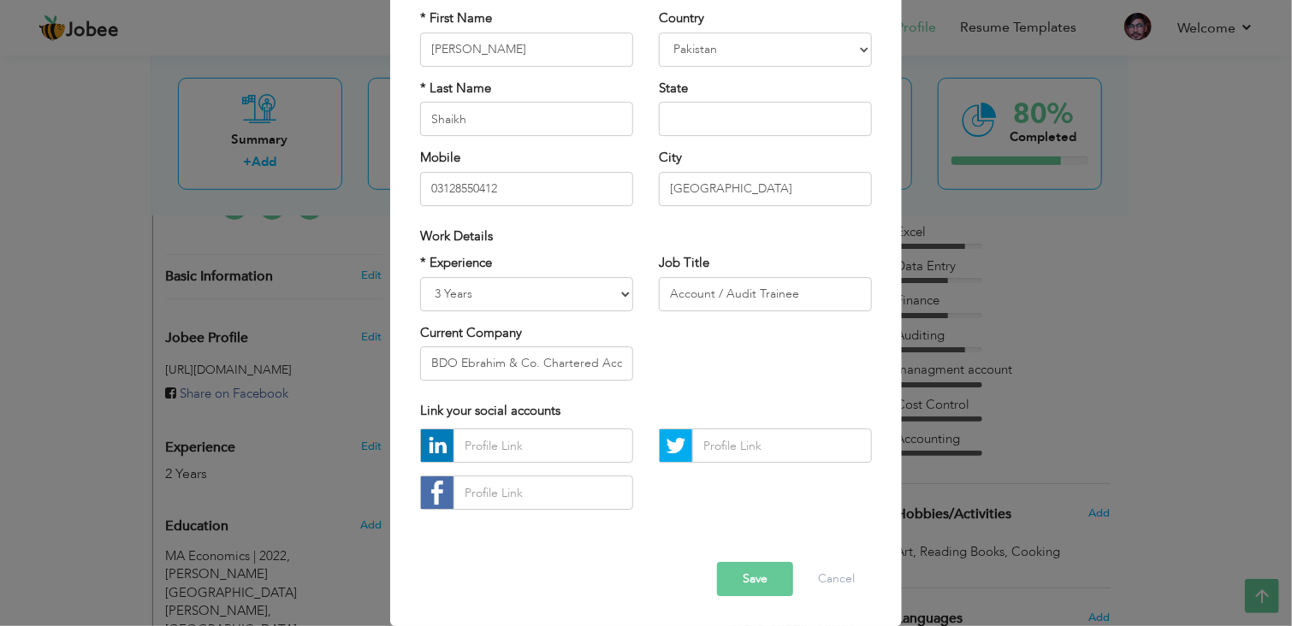
click at [758, 584] on button "Save" at bounding box center [755, 580] width 76 height 34
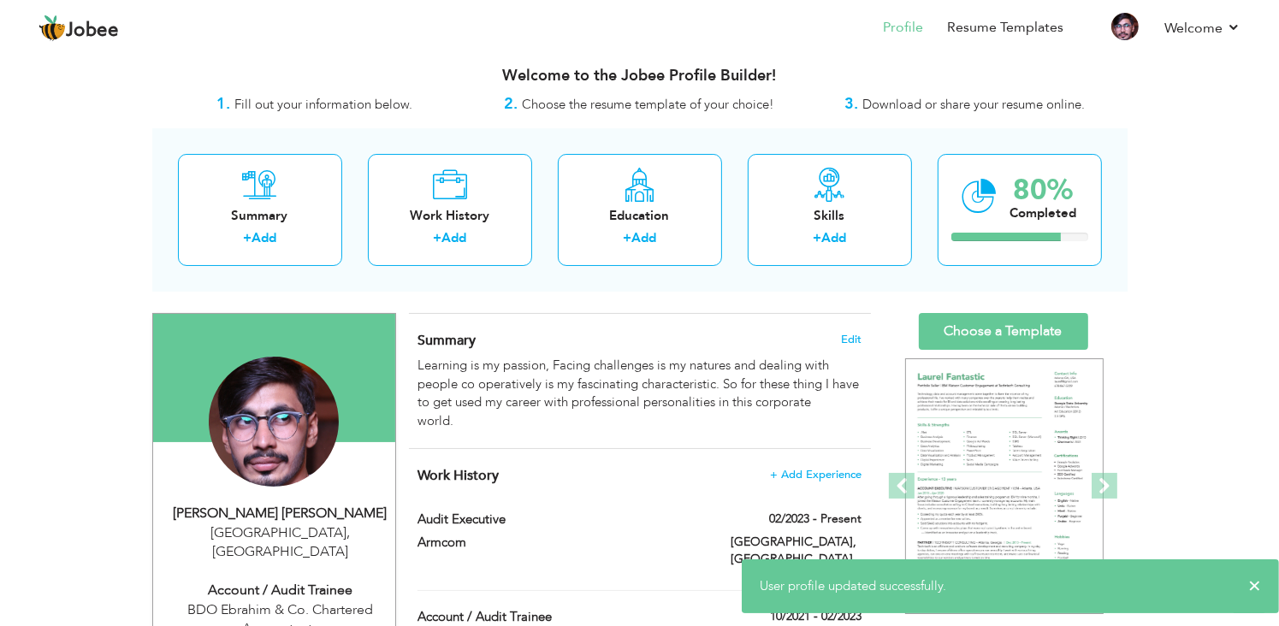
scroll to position [0, 0]
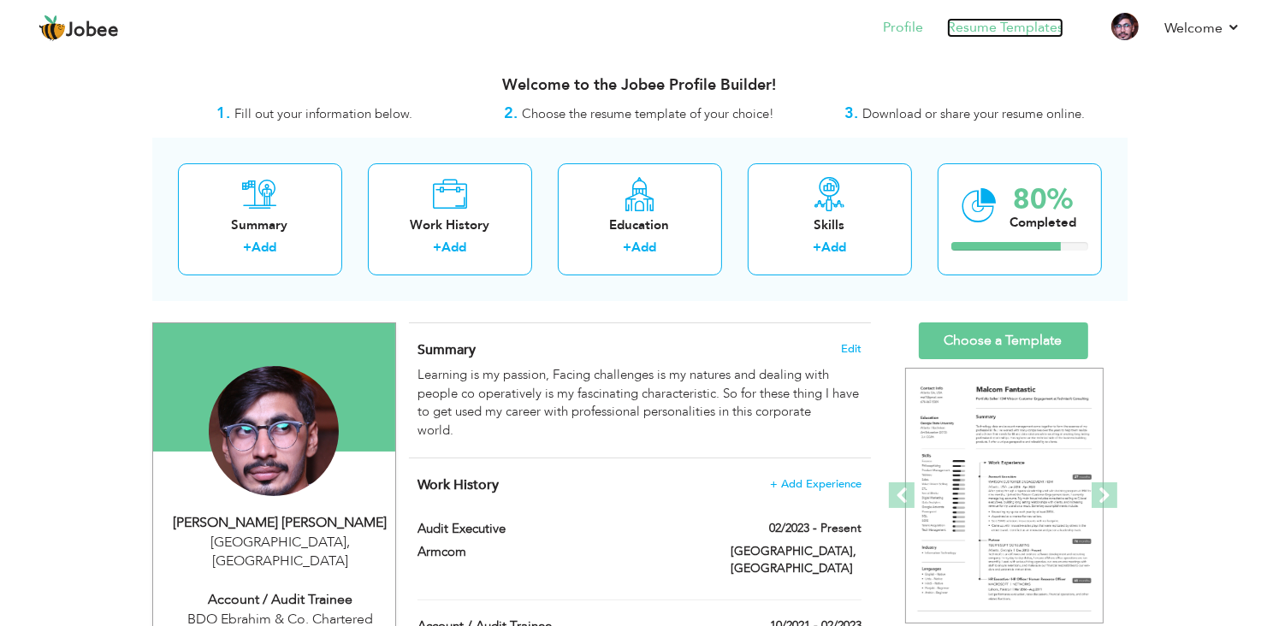
click at [993, 27] on link "Resume Templates" at bounding box center [1005, 28] width 116 height 20
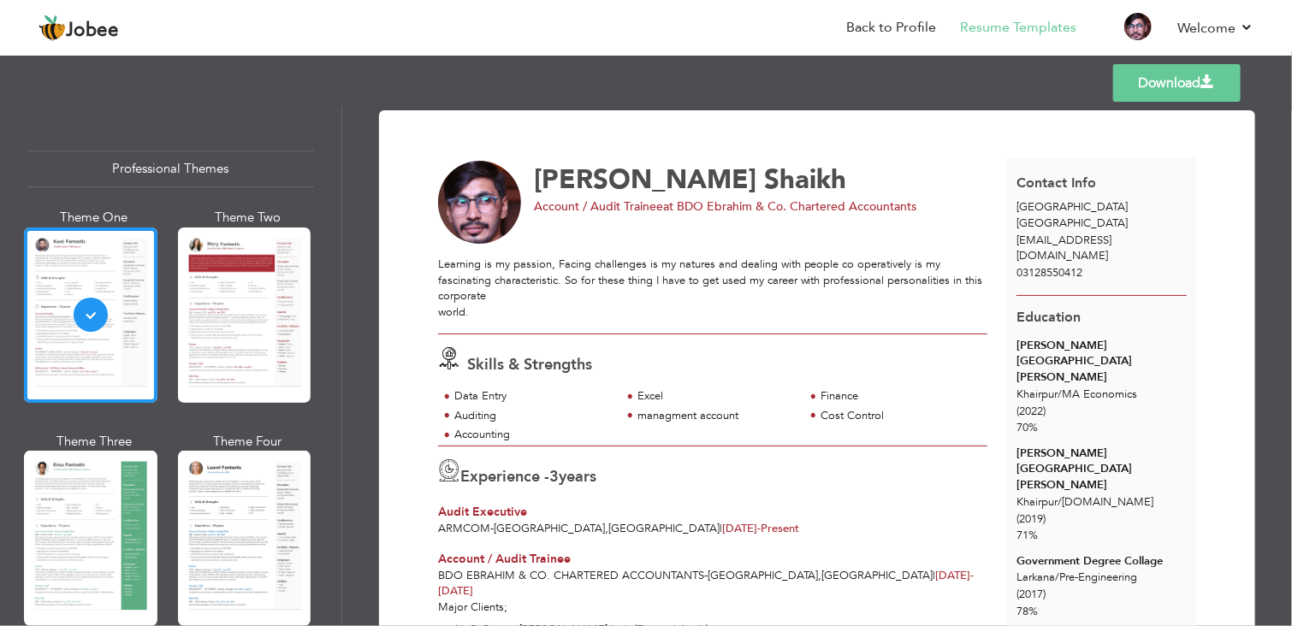
click at [1191, 85] on link "Download" at bounding box center [1176, 83] width 127 height 38
